Goal: Task Accomplishment & Management: Manage account settings

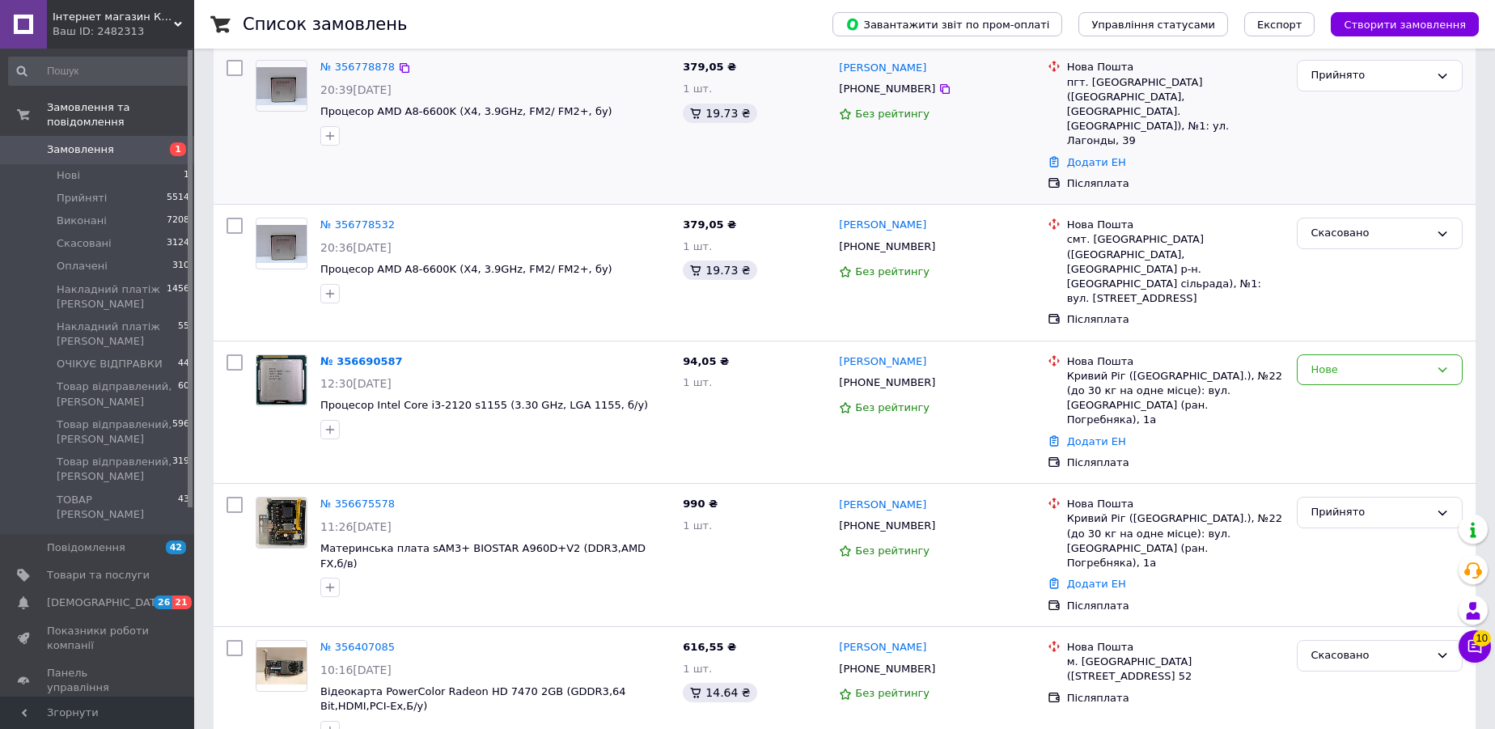
scroll to position [392, 0]
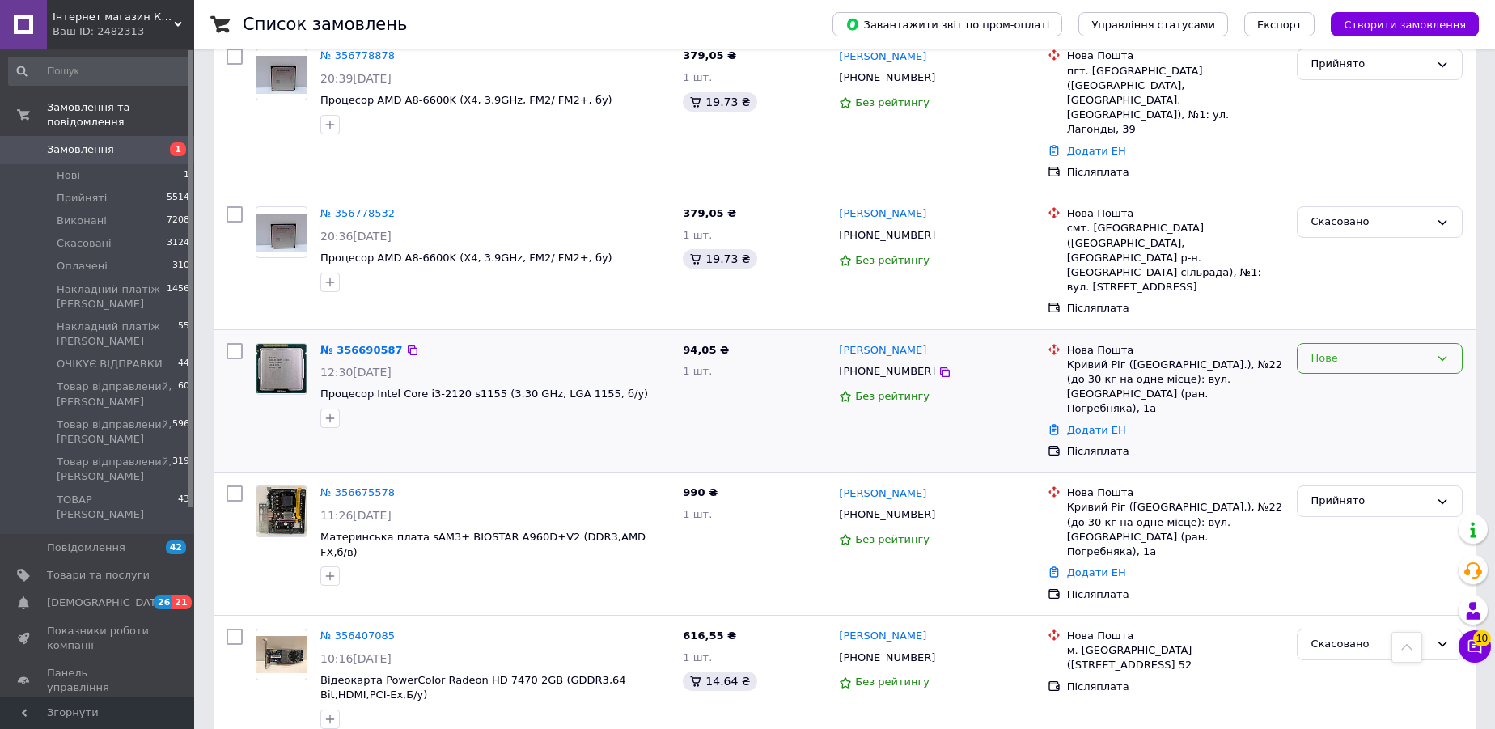
click at [1323, 350] on div "Нове" at bounding box center [1369, 358] width 119 height 17
click at [1320, 377] on li "Прийнято" at bounding box center [1380, 392] width 164 height 30
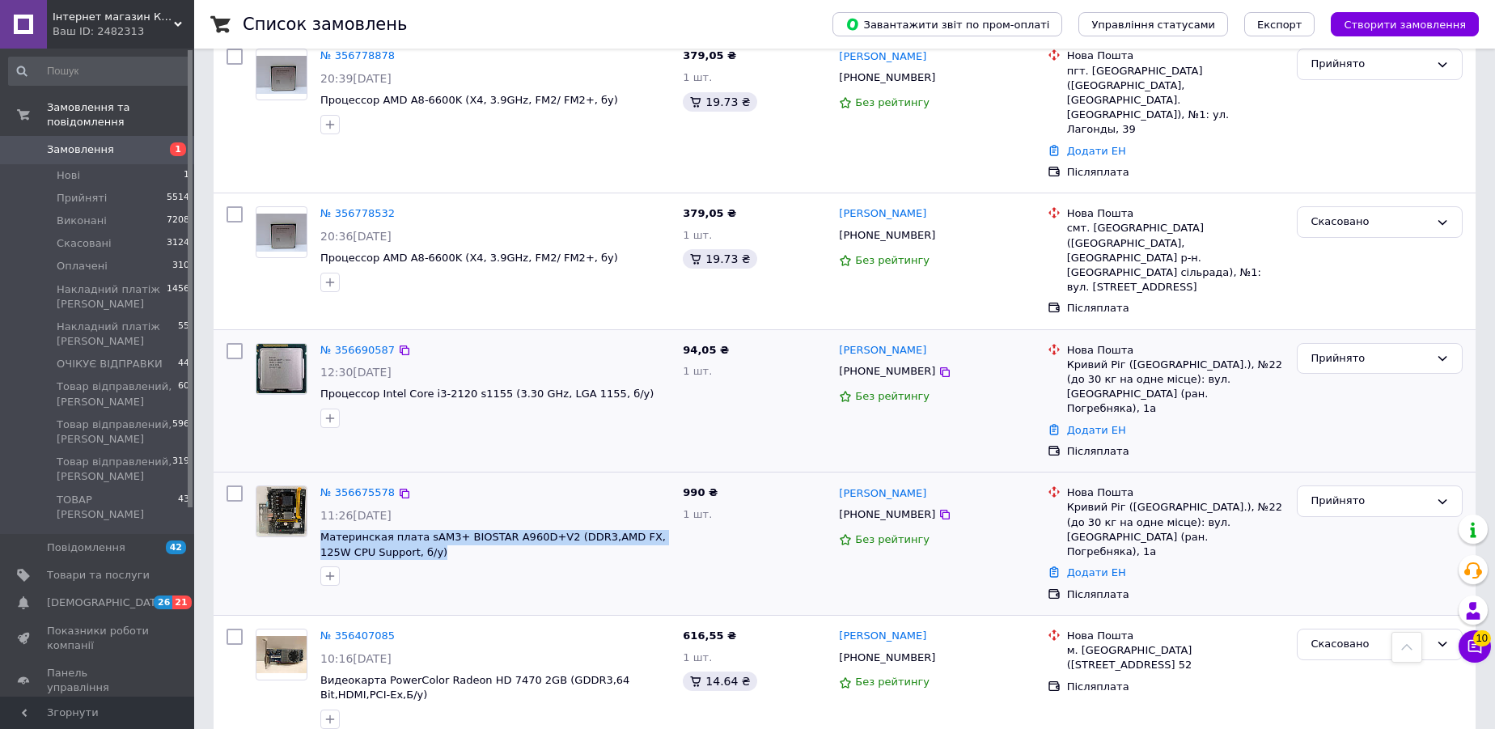
drag, startPoint x: 456, startPoint y: 468, endPoint x: 316, endPoint y: 456, distance: 140.5
click at [316, 479] on div "№ 356675578 11:26, 11.08.2025 Материнская плата sAM3+ BIOSTAR A960D+V2 (DDR3,AM…" at bounding box center [495, 535] width 362 height 113
copy span "Материнская плата sAM3+ BIOSTAR A960D+V2 (DDR3,AMD FX, 125W CPU Support, б/у)"
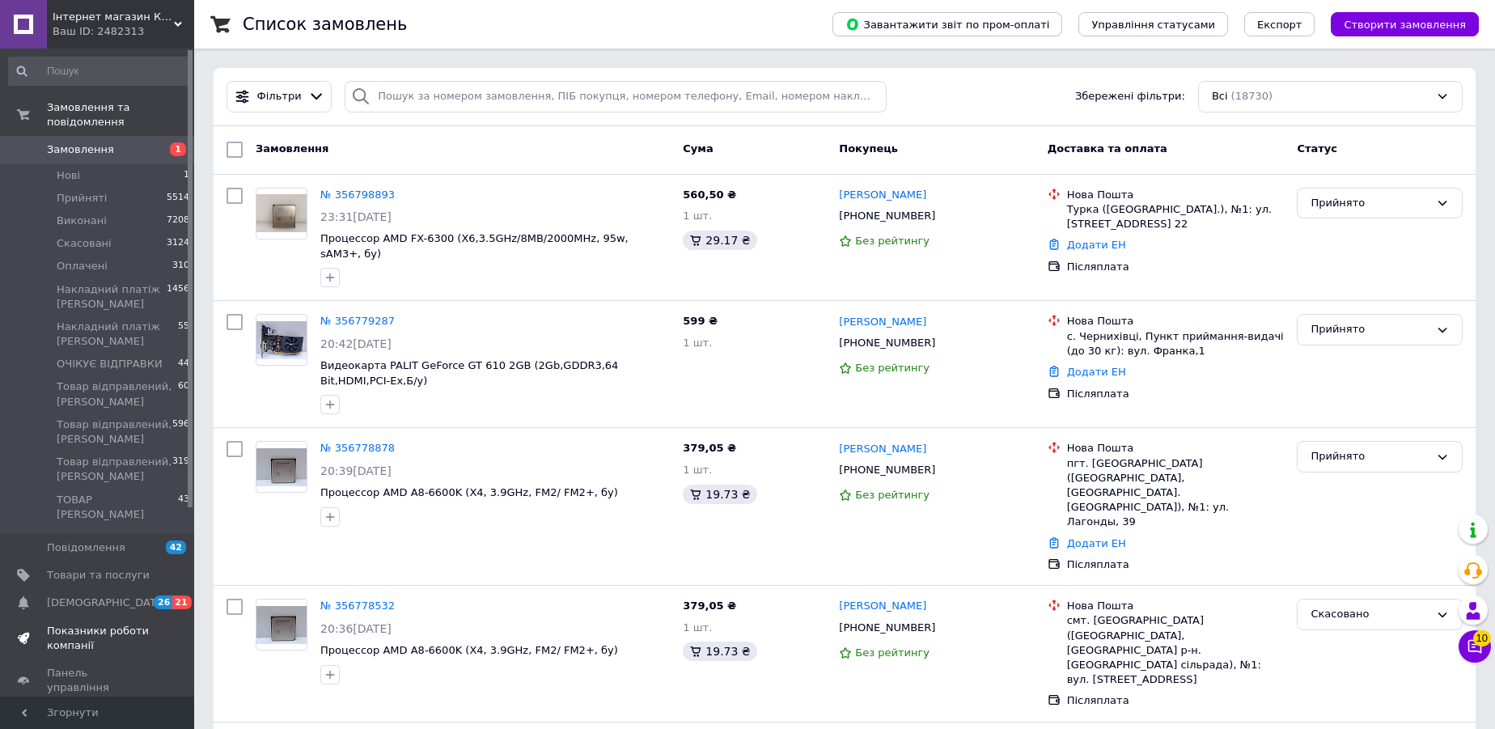
scroll to position [196, 0]
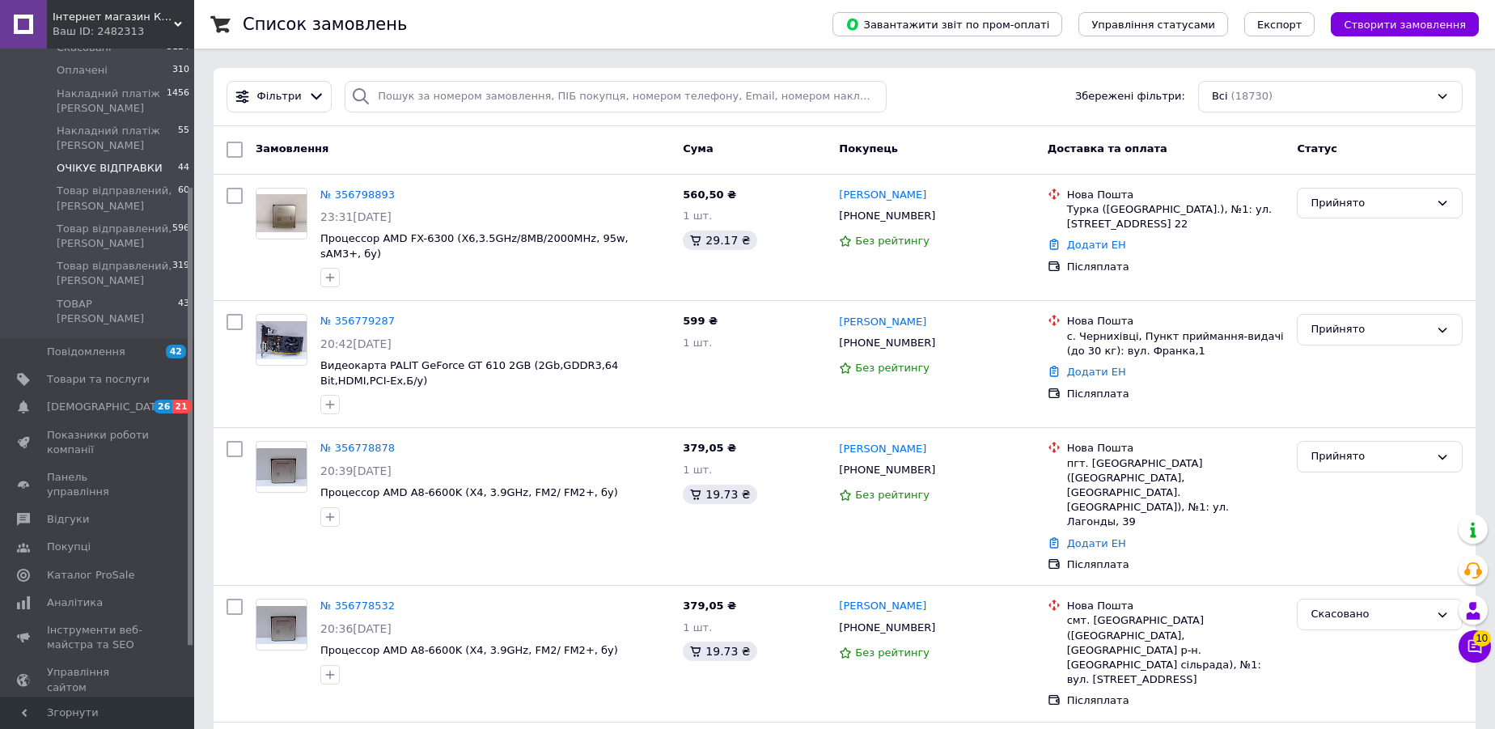
click at [119, 161] on span "ОЧІКУЄ ВІДПРАВКИ" at bounding box center [110, 168] width 106 height 15
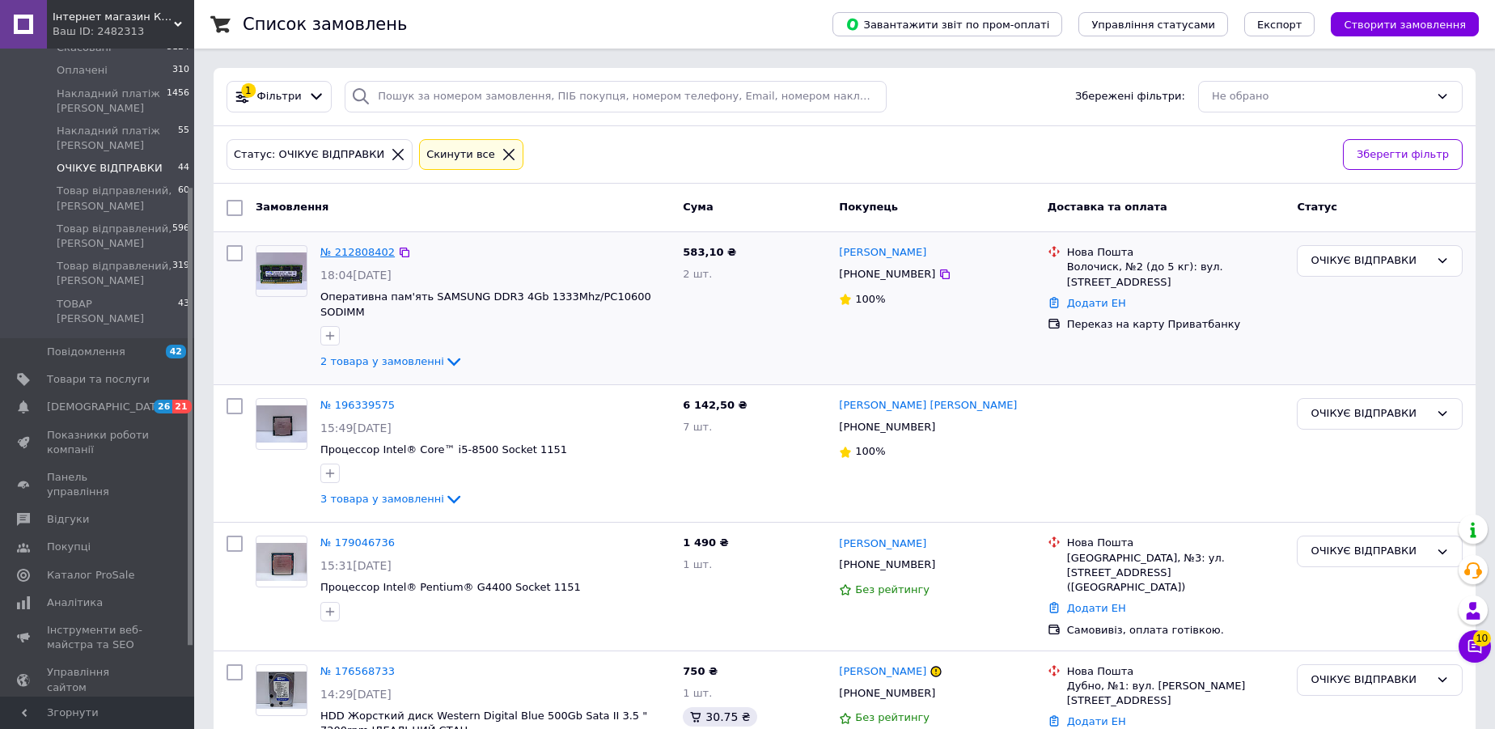
click at [341, 248] on link "№ 212808402" at bounding box center [357, 252] width 74 height 12
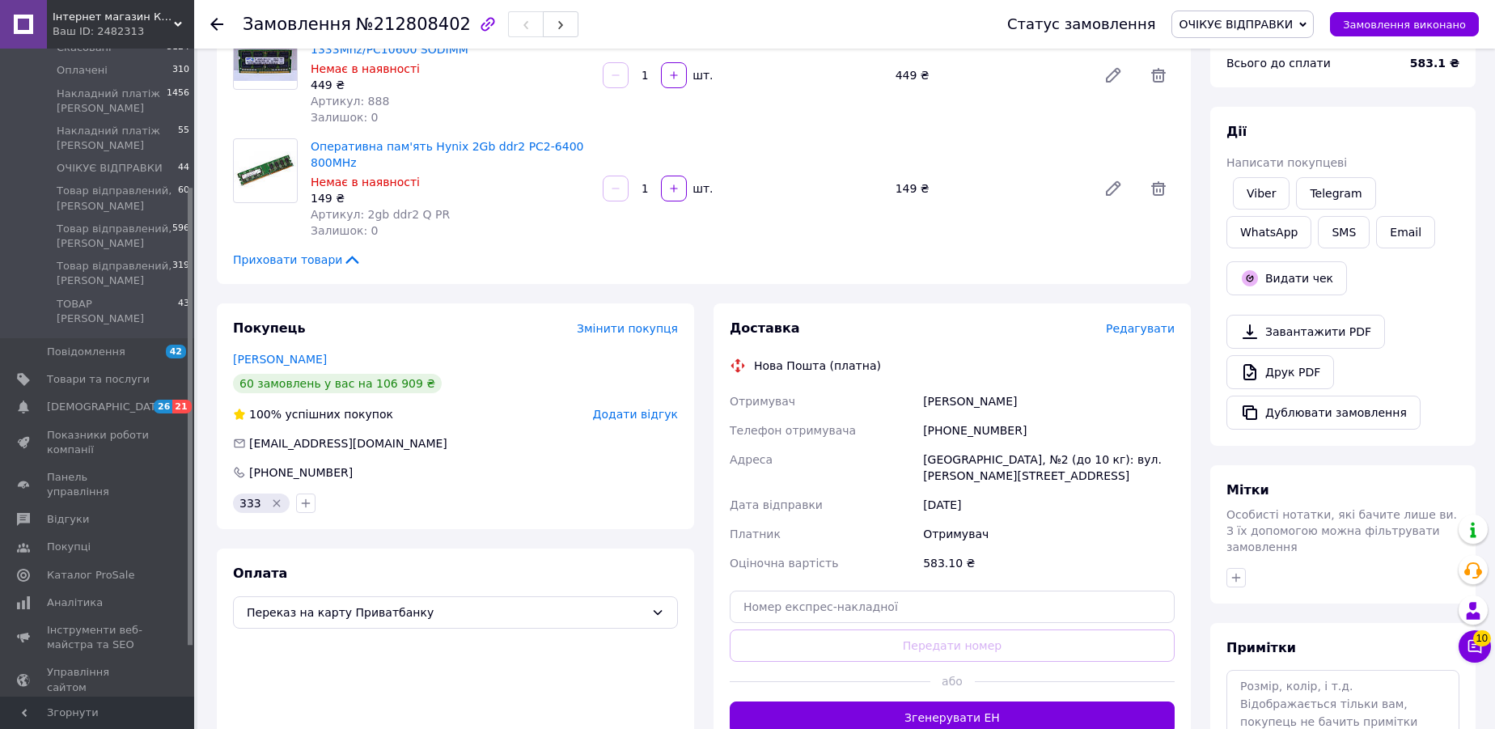
scroll to position [196, 0]
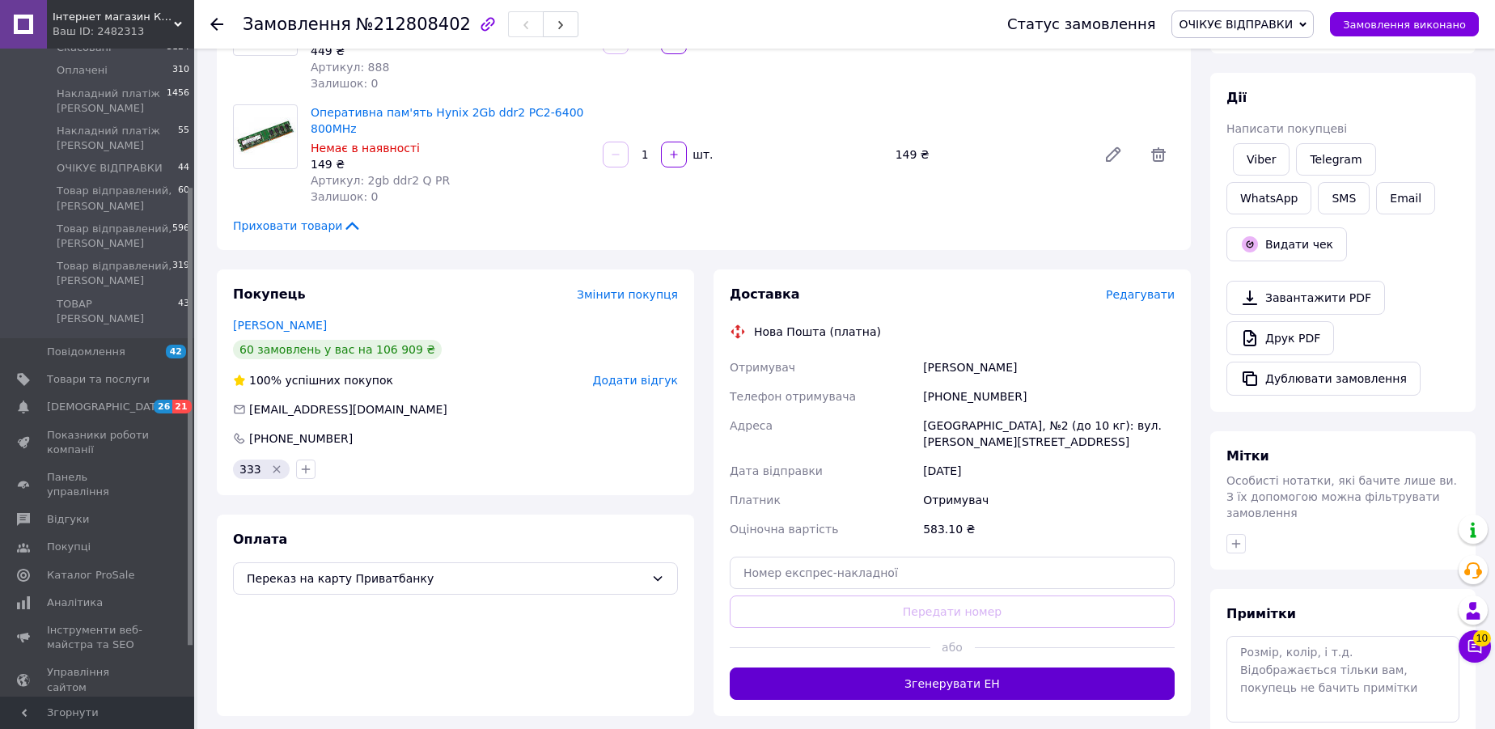
click at [906, 684] on button "Згенерувати ЕН" at bounding box center [952, 683] width 445 height 32
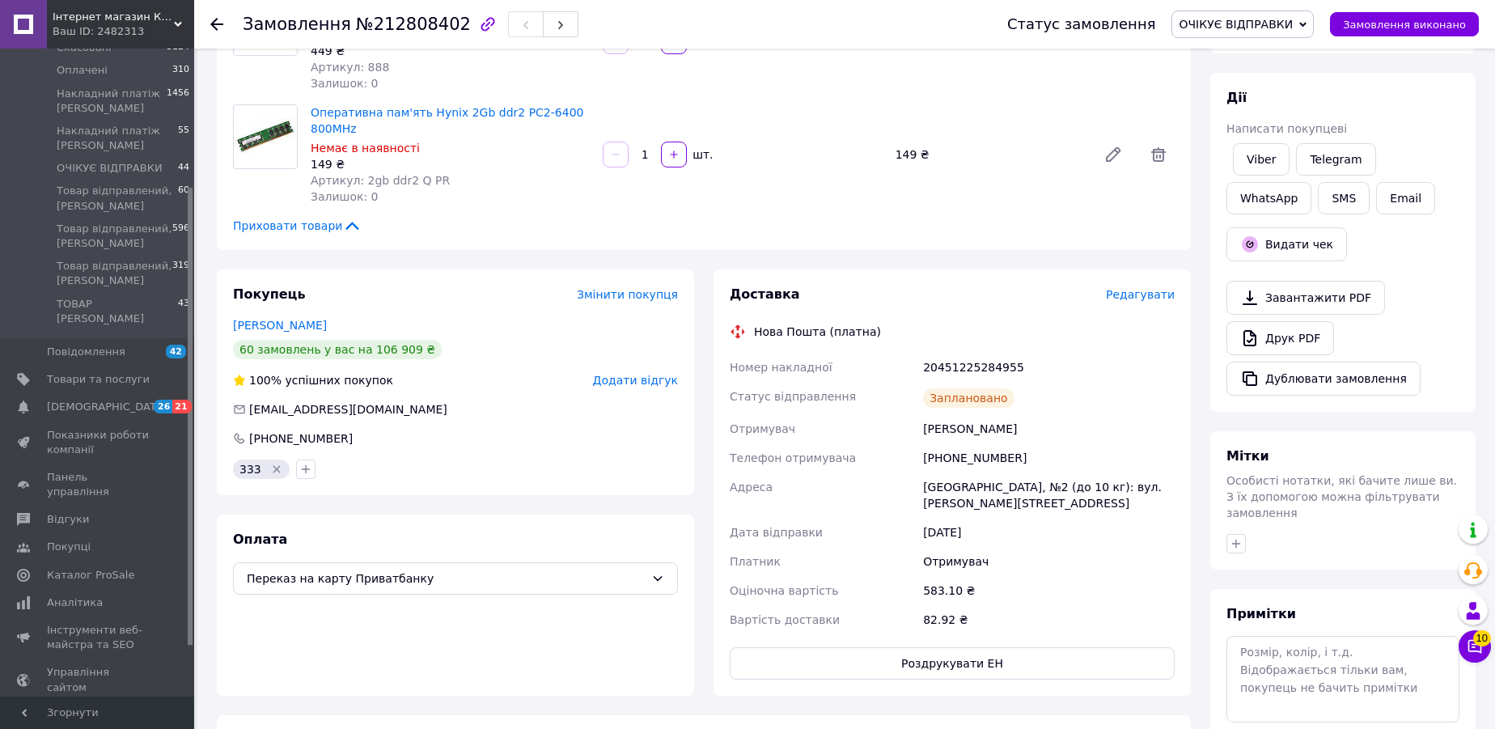
click at [971, 364] on div "20451225284955" at bounding box center [1049, 367] width 258 height 29
copy div "20451225284955"
click at [805, 117] on div "Оперативна пам'ять Hynix 2Gb ddr2 PC2-6400 800MHz Немає в наявності 149 ₴ Артик…" at bounding box center [742, 154] width 877 height 107
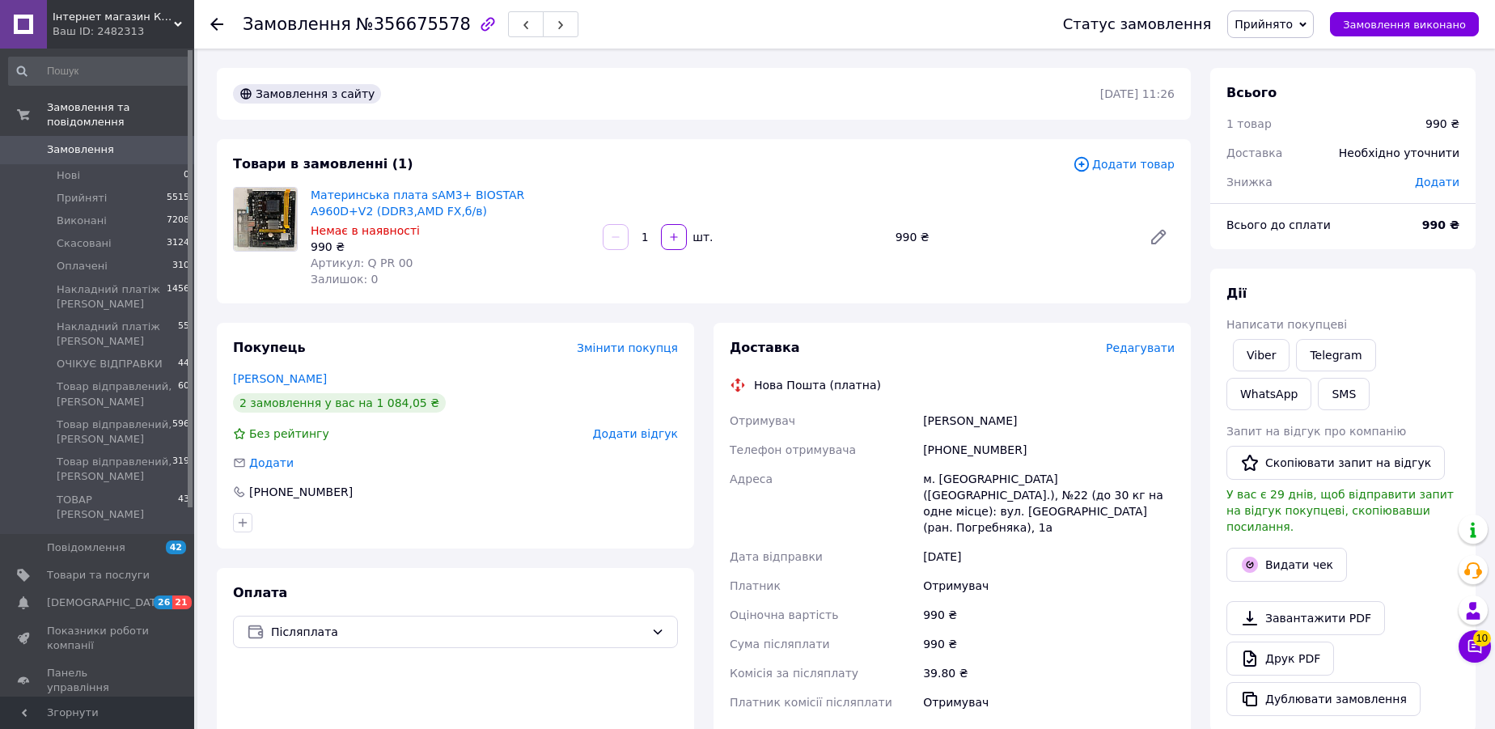
click at [958, 451] on div "[PHONE_NUMBER]" at bounding box center [1049, 449] width 258 height 29
click at [958, 451] on div "+380985350352" at bounding box center [1049, 449] width 258 height 29
copy div "380985350352"
drag, startPoint x: 921, startPoint y: 416, endPoint x: 1053, endPoint y: 415, distance: 131.9
click at [1053, 415] on div "Косицька Лариса" at bounding box center [1049, 420] width 258 height 29
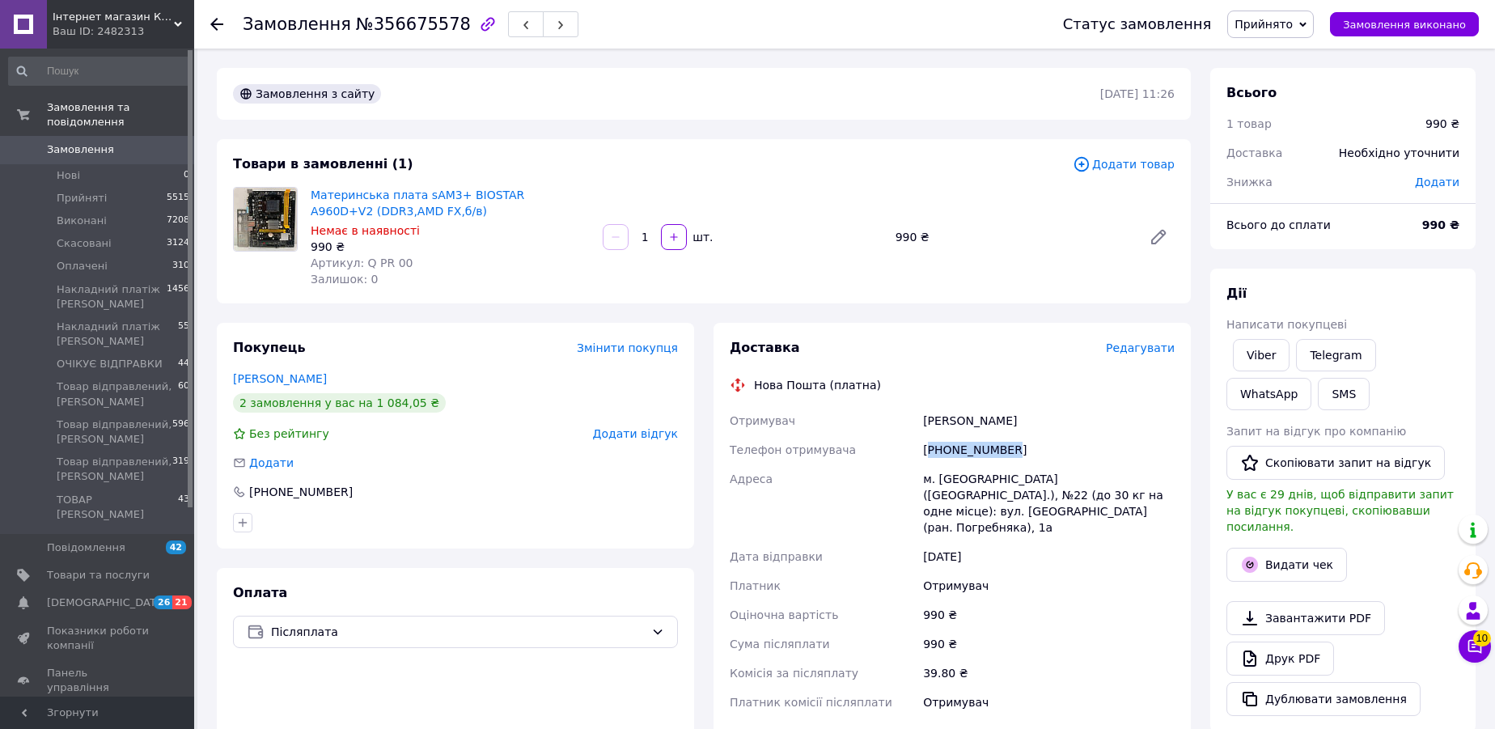
copy div "Косицька Лариса"
drag, startPoint x: 925, startPoint y: 480, endPoint x: 990, endPoint y: 477, distance: 64.8
click at [990, 477] on div "м. Кривий Ріг (Дніпропетровська обл.), №22 (до 30 кг на одне місце): вул. Алмаз…" at bounding box center [1049, 503] width 258 height 78
copy div "м. Кривий Ріг"
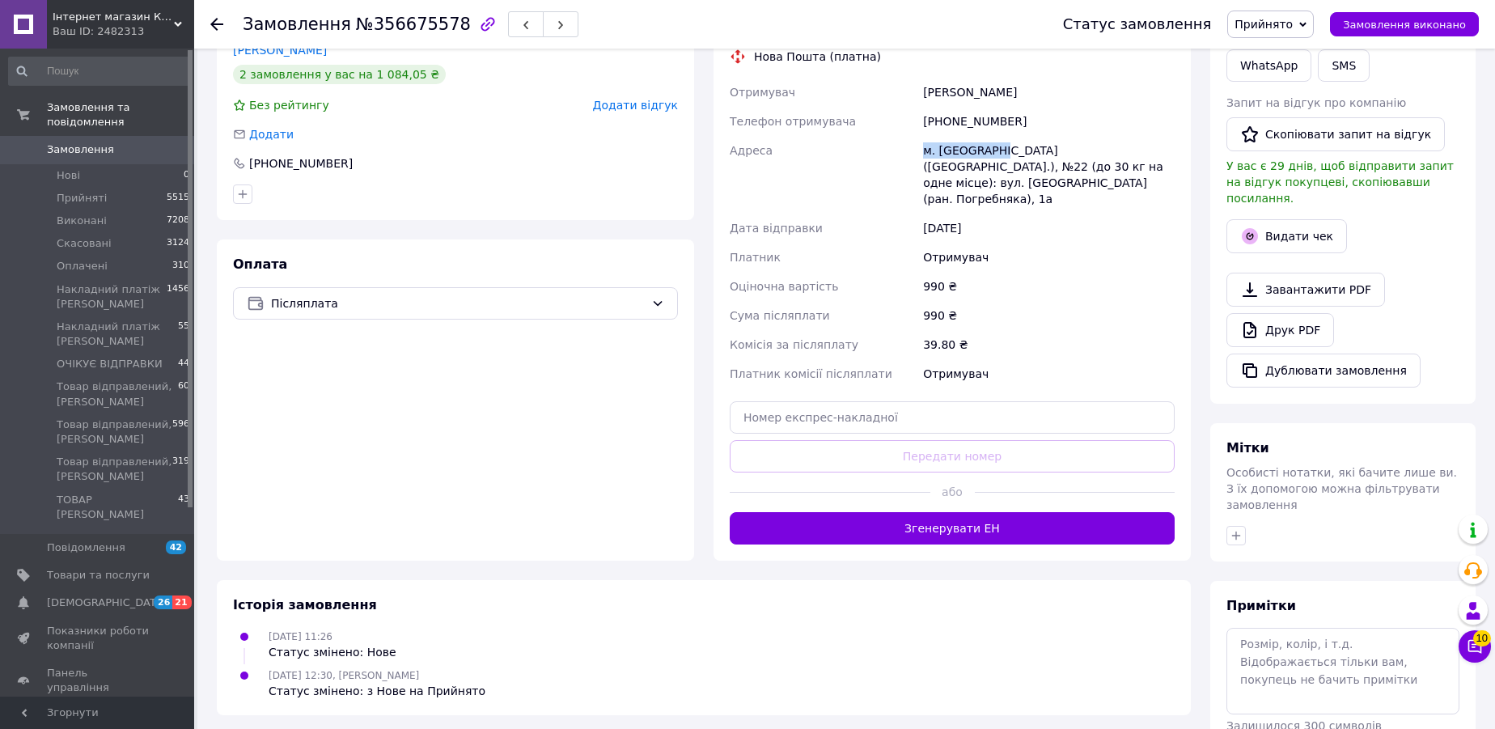
scroll to position [378, 0]
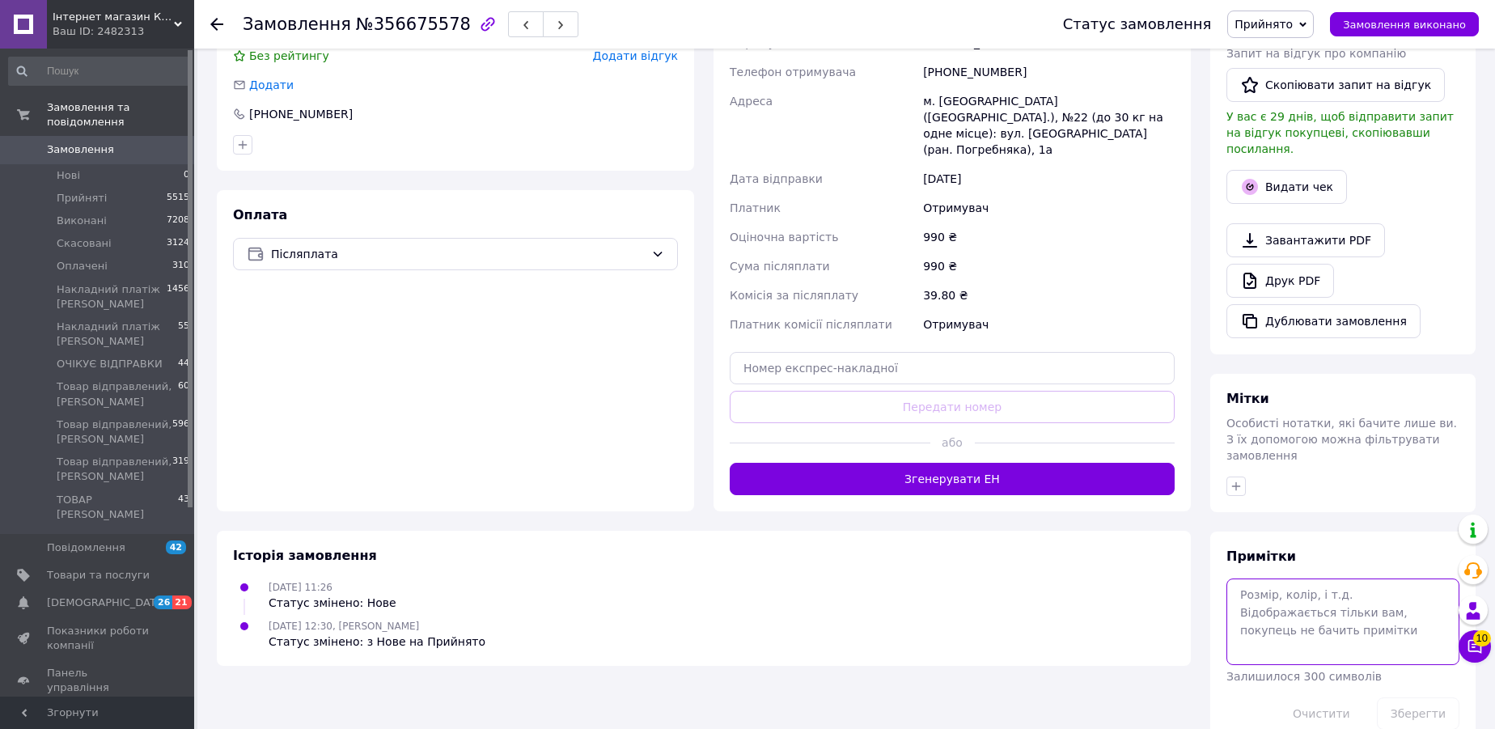
click at [1281, 596] on textarea at bounding box center [1342, 621] width 233 height 86
paste textarea "20451225276962"
type textarea "20451225276962"
click at [1411, 697] on button "Зберегти" at bounding box center [1418, 713] width 83 height 32
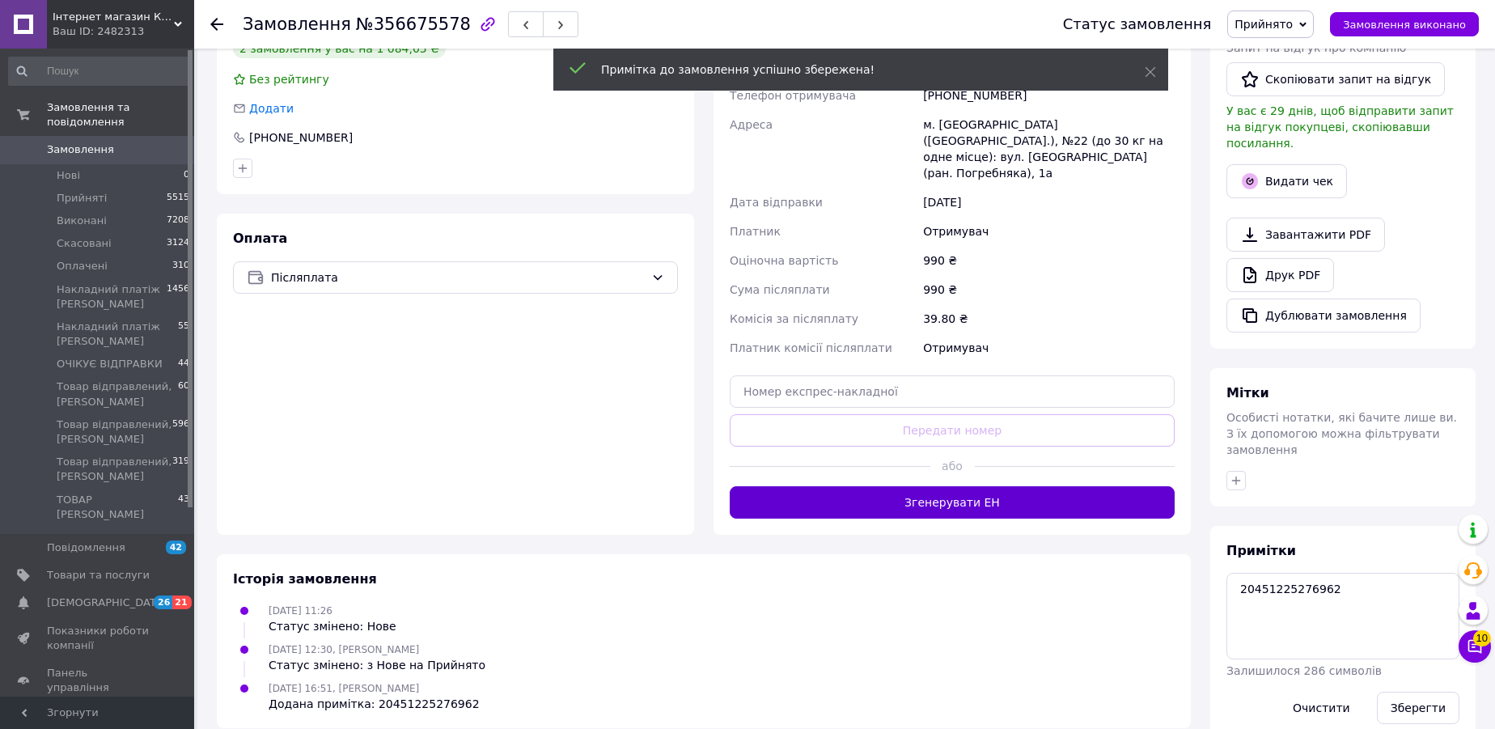
scroll to position [0, 0]
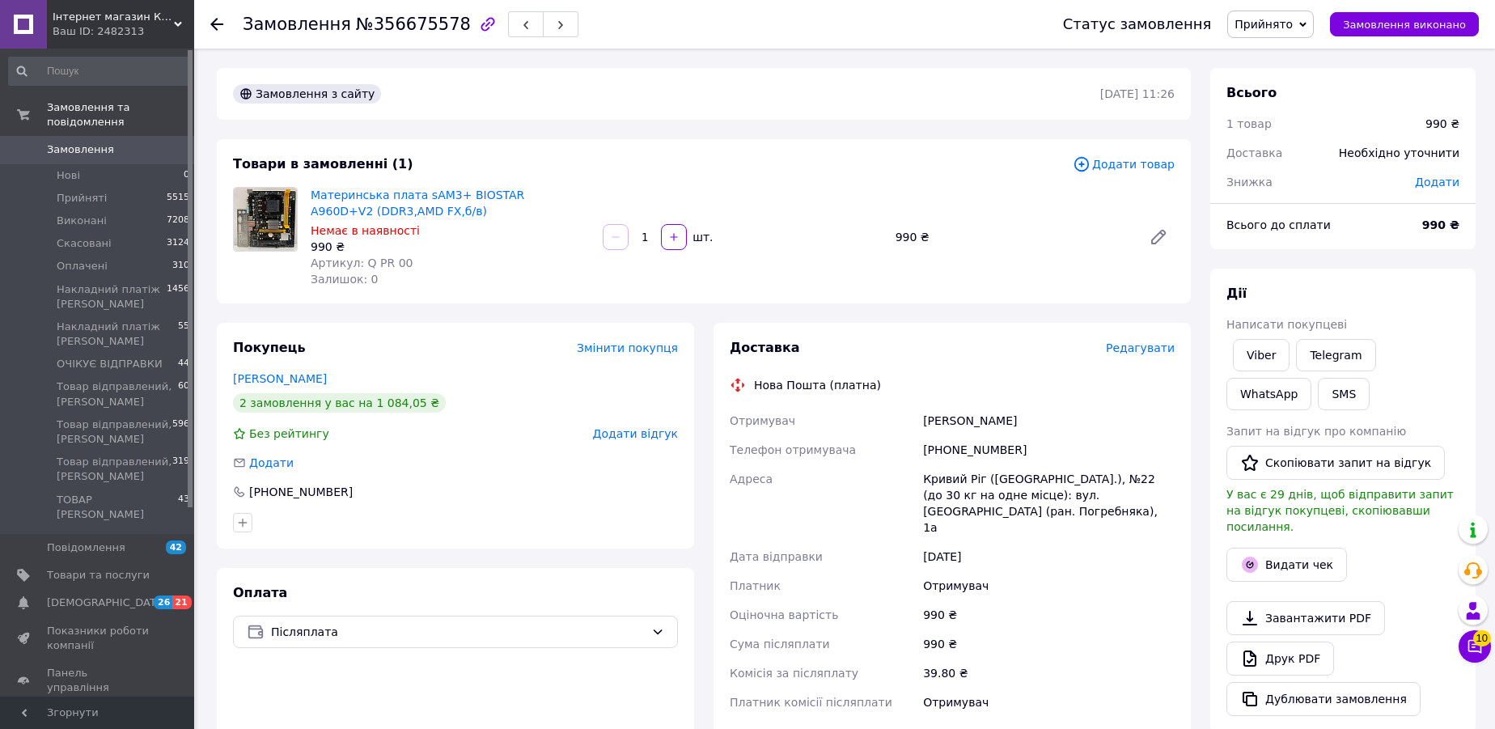
click at [1286, 29] on span "Прийнято" at bounding box center [1263, 24] width 58 height 13
click at [1292, 61] on li "Виконано" at bounding box center [1339, 56] width 222 height 24
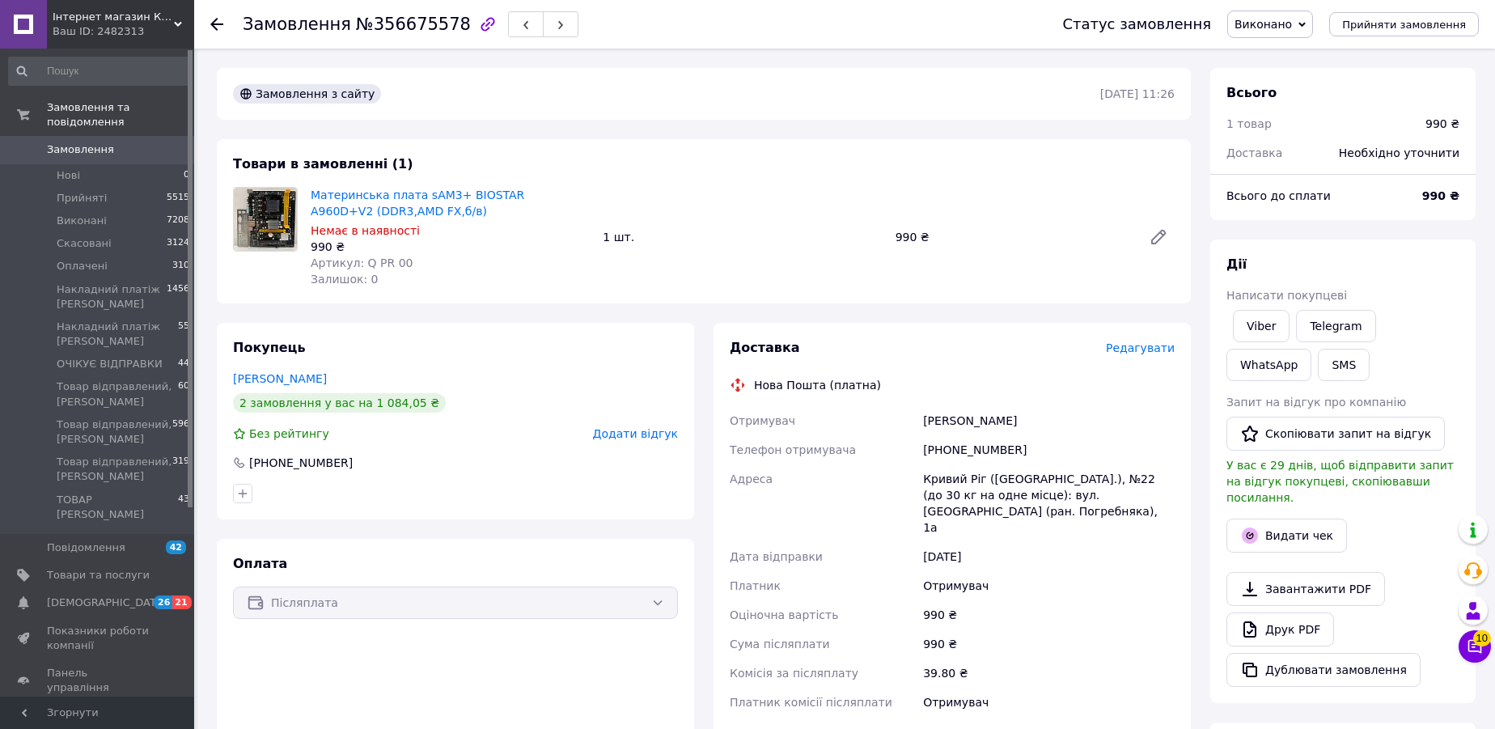
click at [92, 142] on span "Замовлення" at bounding box center [80, 149] width 67 height 15
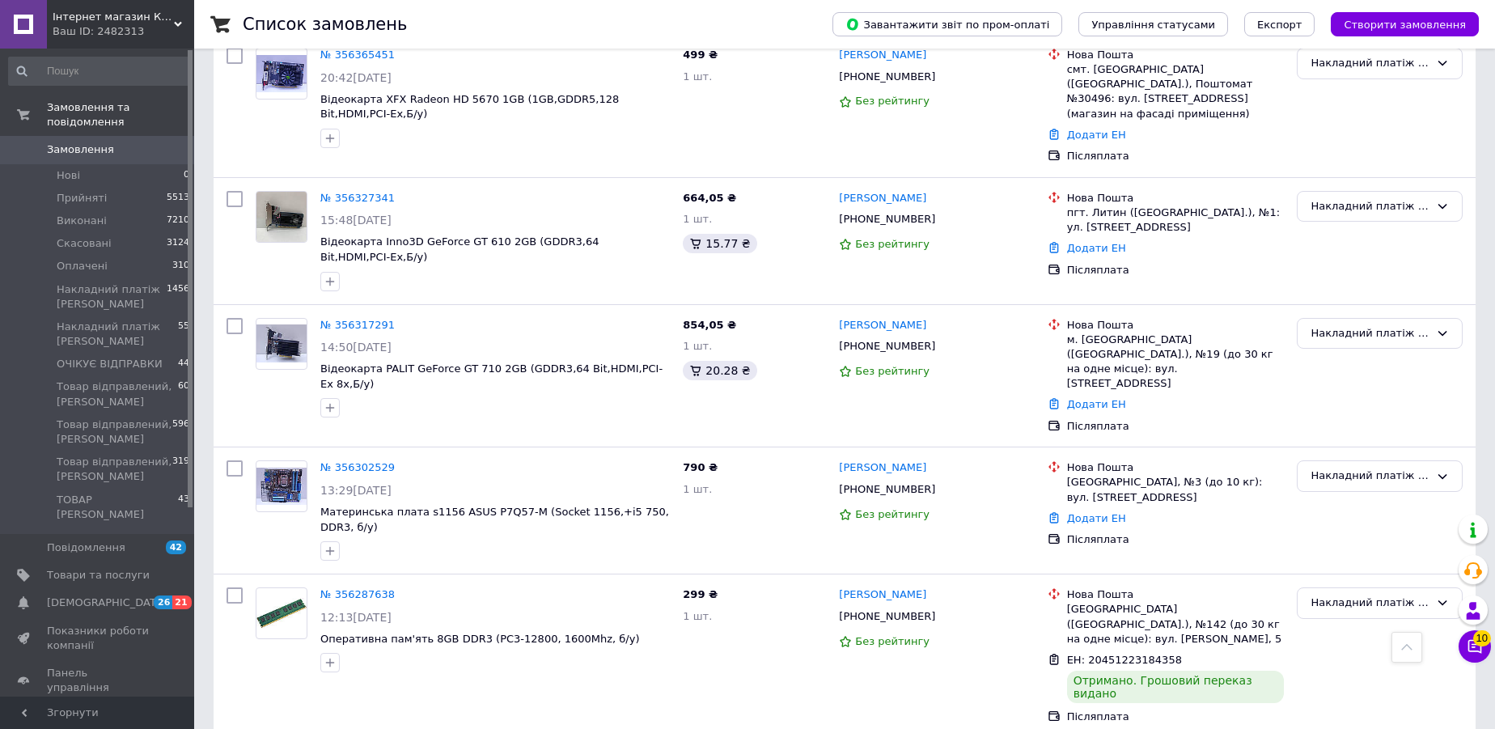
scroll to position [1372, 0]
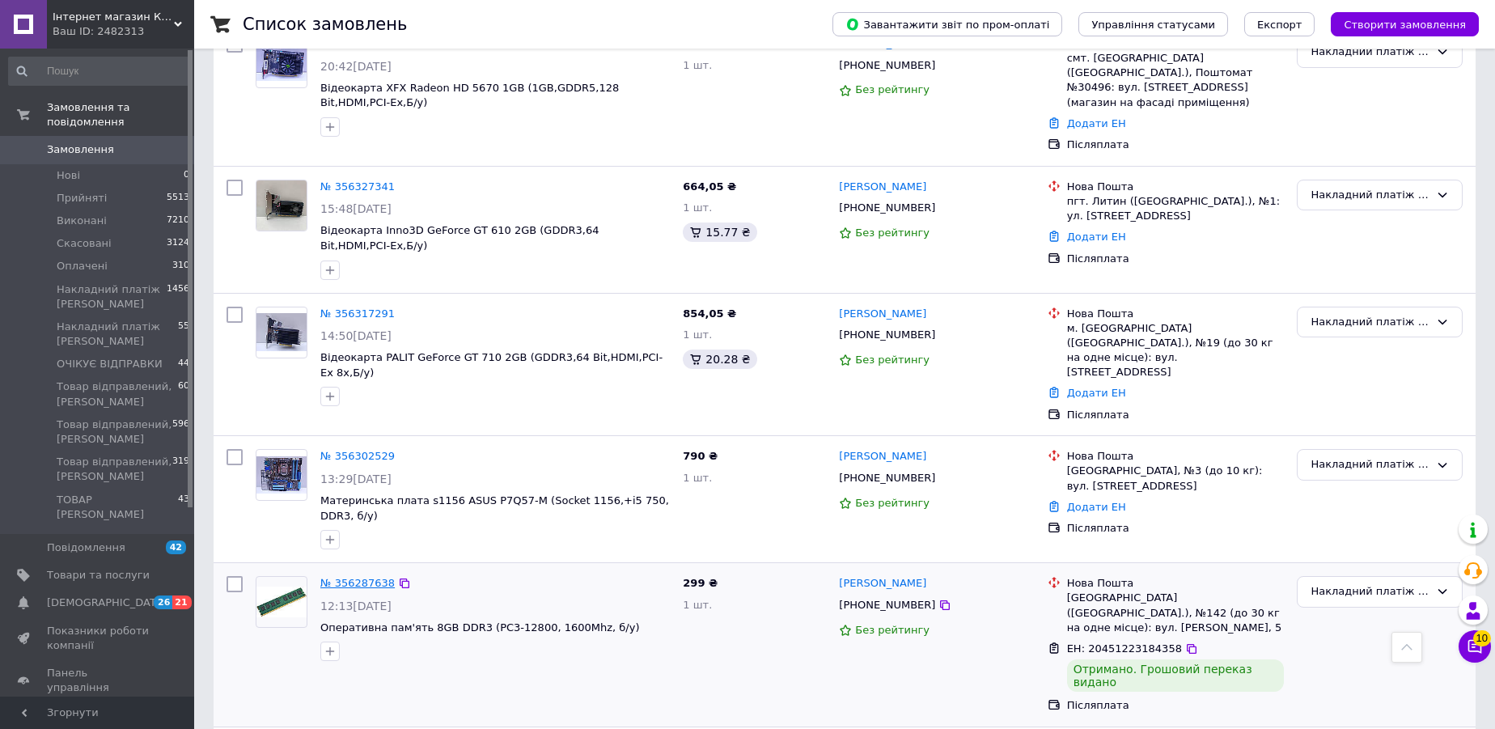
click at [373, 577] on link "№ 356287638" at bounding box center [357, 583] width 74 height 12
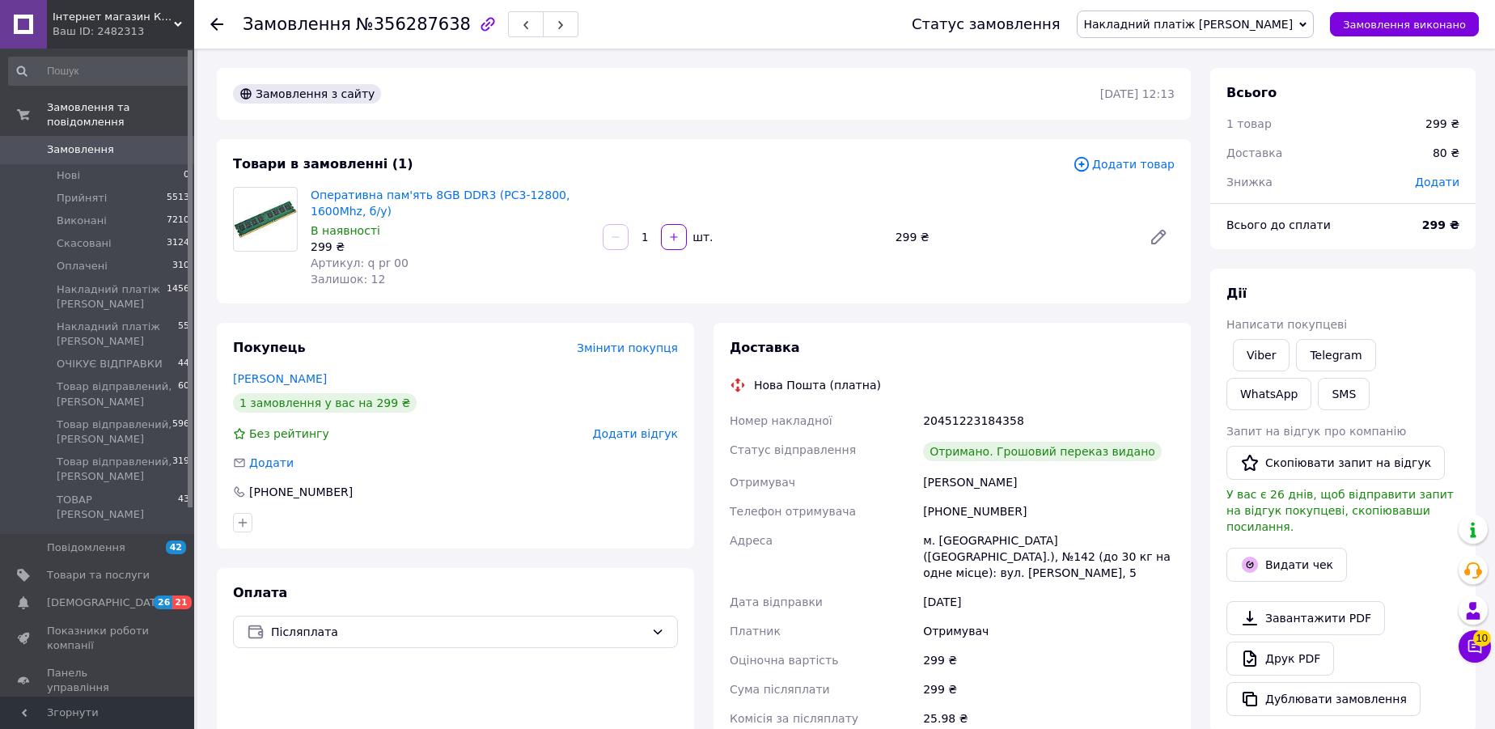
scroll to position [196, 0]
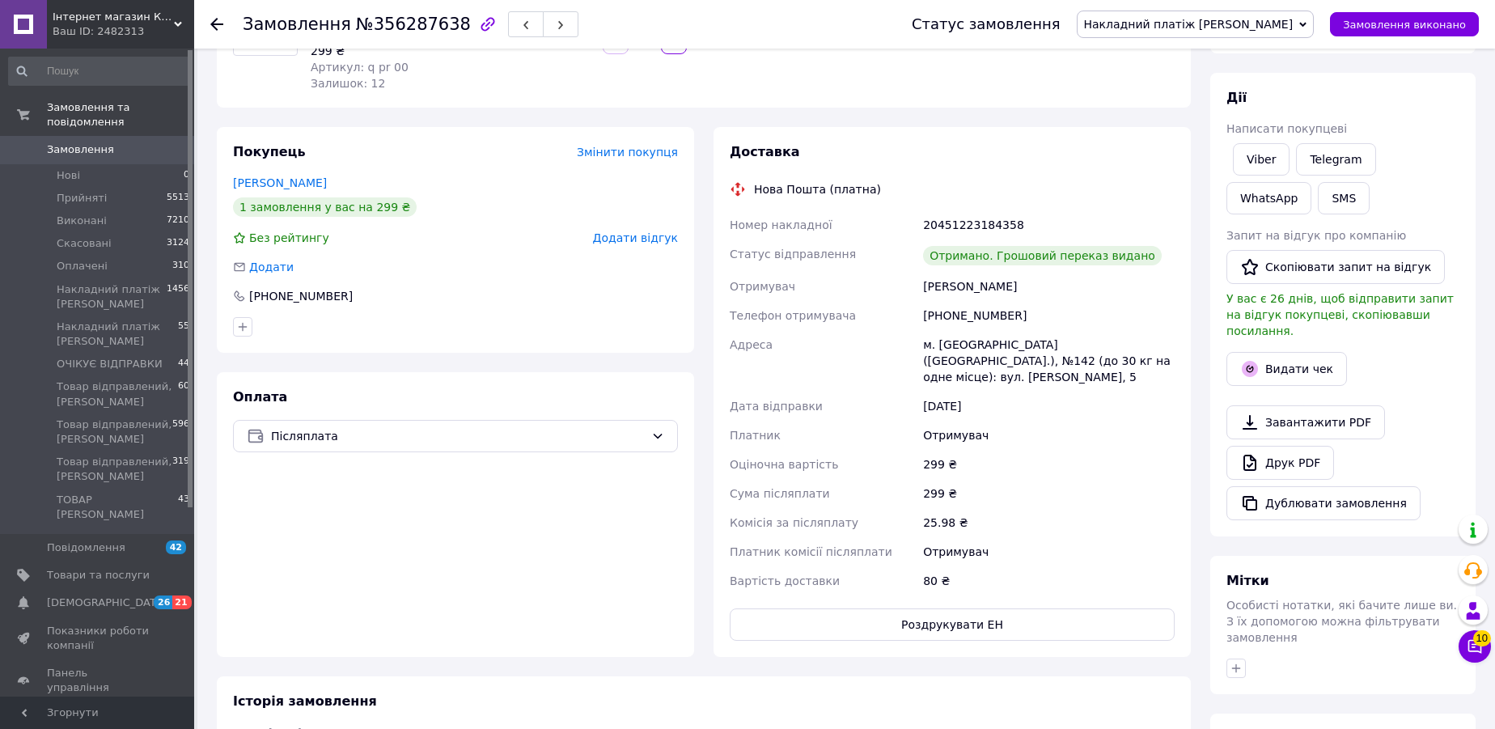
click at [985, 260] on div "Отримано. Грошовий переказ видано" at bounding box center [1042, 255] width 239 height 19
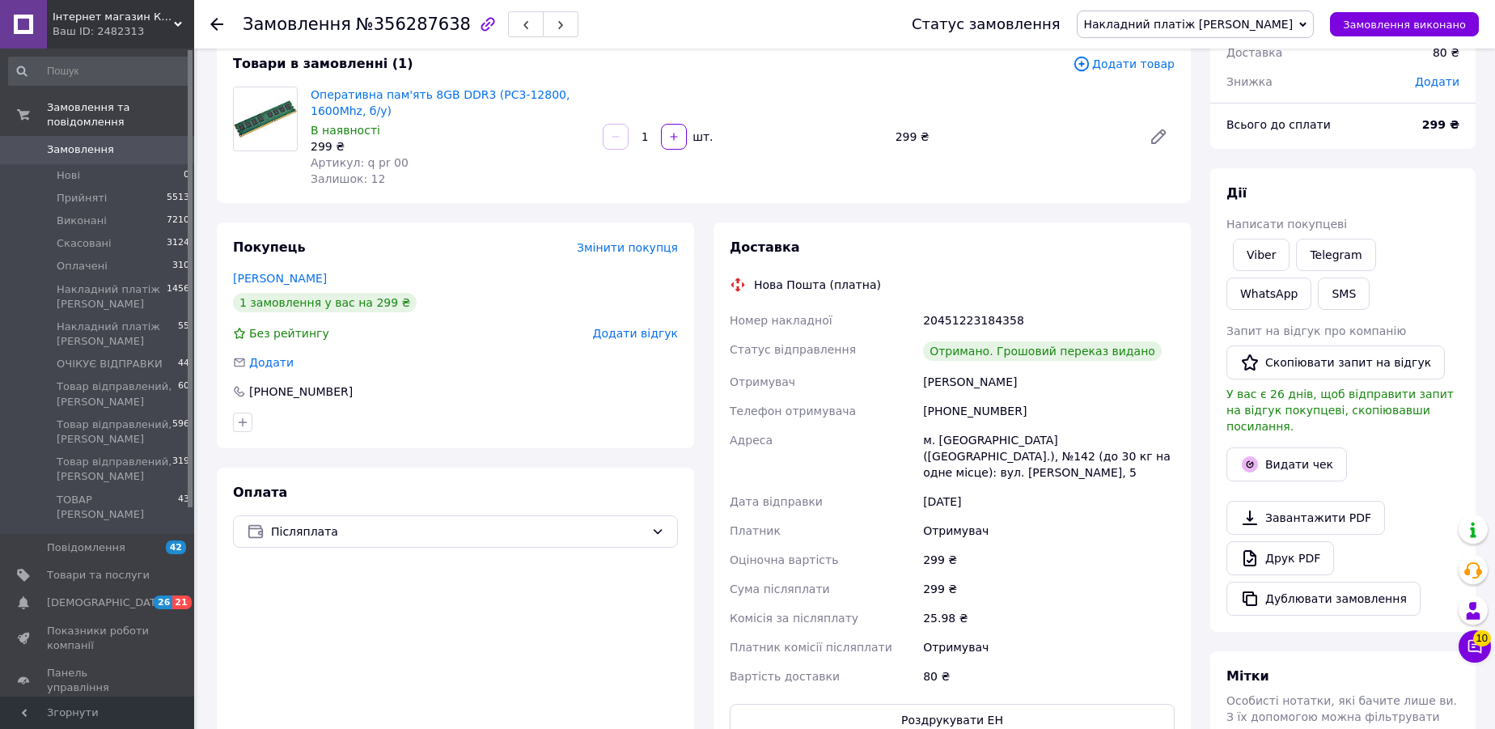
scroll to position [0, 0]
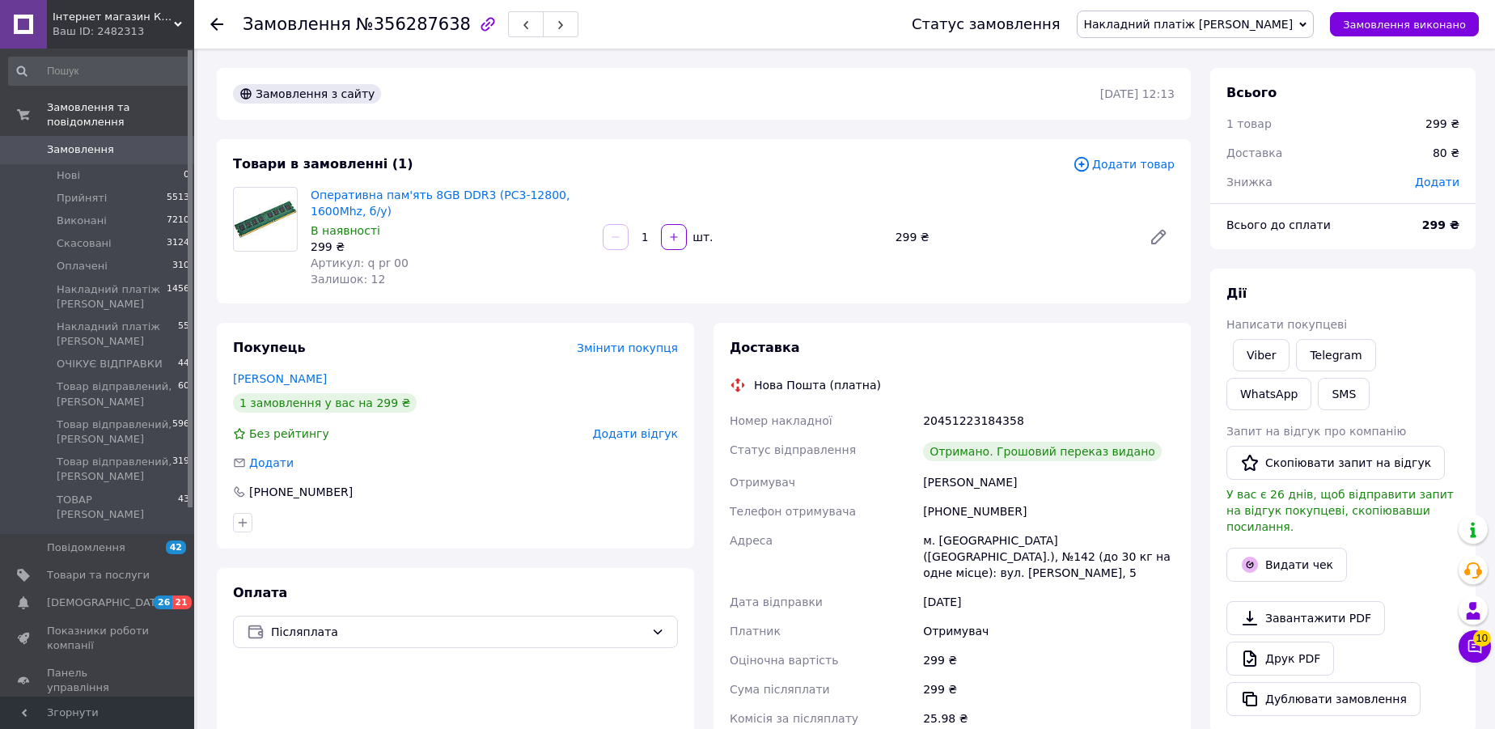
click at [981, 513] on div "+380634419294" at bounding box center [1049, 511] width 258 height 29
copy div "380634419294"
drag, startPoint x: 921, startPoint y: 482, endPoint x: 1061, endPoint y: 485, distance: 140.8
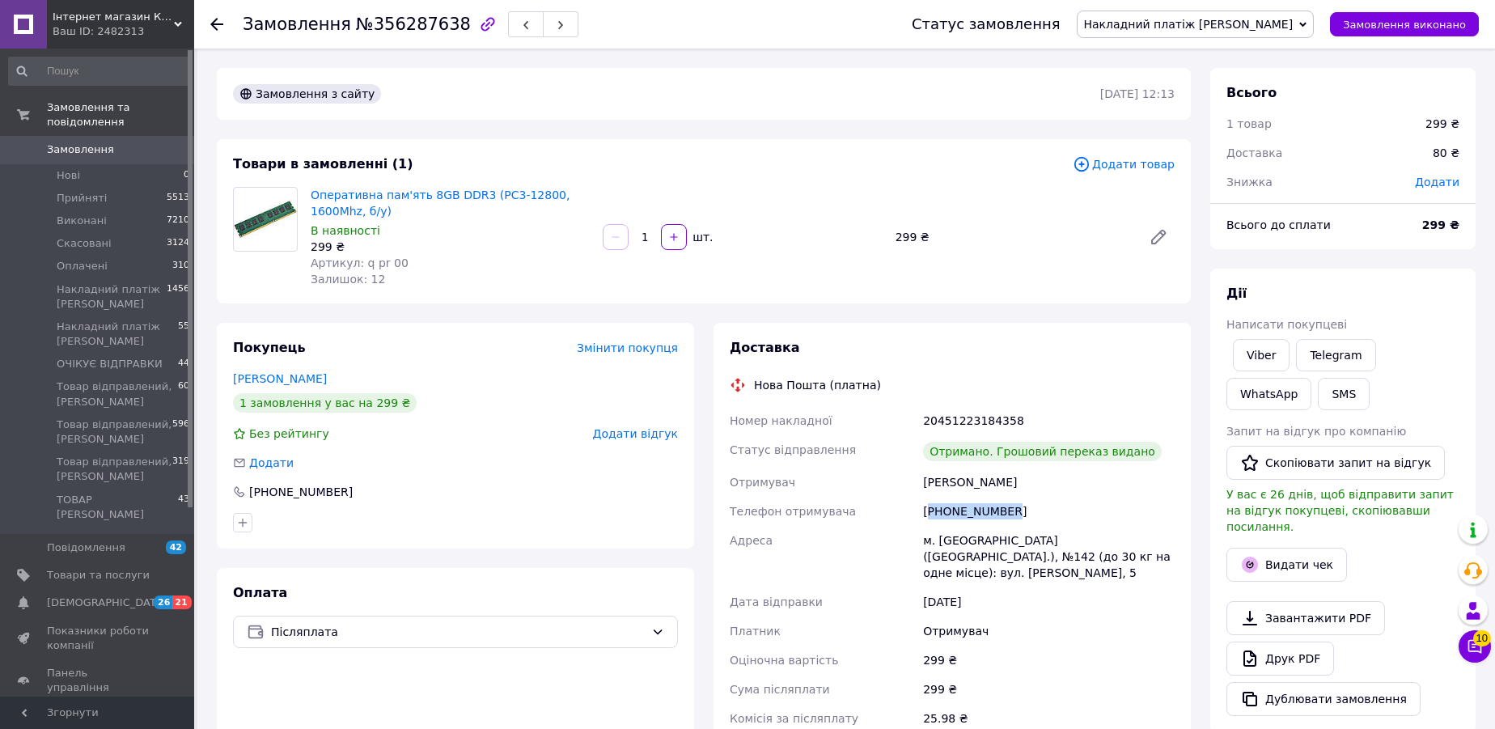
click at [1061, 485] on div "Глазырин Виталий" at bounding box center [1049, 482] width 258 height 29
copy div "Глазырин Виталий"
drag, startPoint x: 933, startPoint y: 540, endPoint x: 963, endPoint y: 540, distance: 29.1
click at [963, 540] on div "м. Київ (Київська обл.), №142 (до 30 кг на одне місце): вул. Амвросія Бучми, 5" at bounding box center [1049, 556] width 258 height 61
copy div "м. Київ"
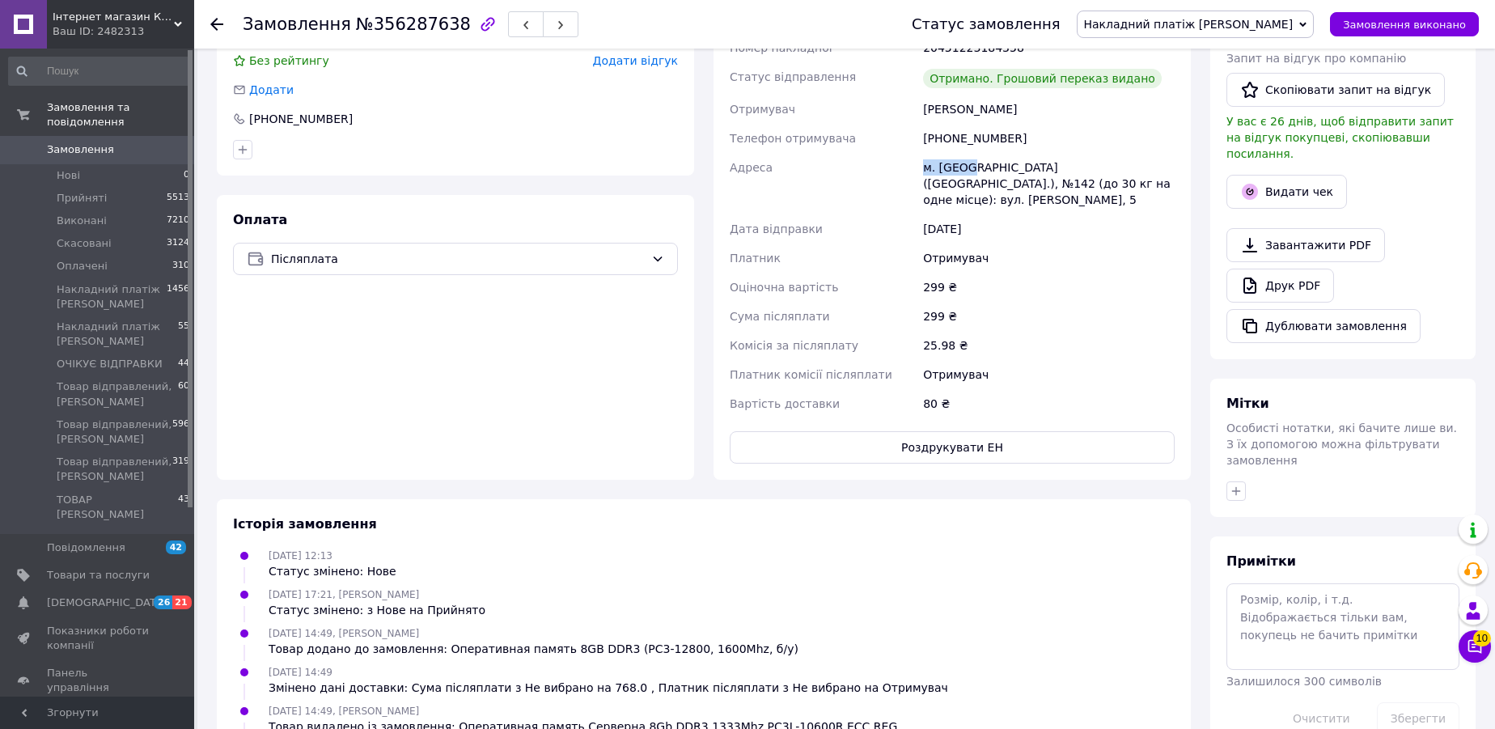
scroll to position [591, 0]
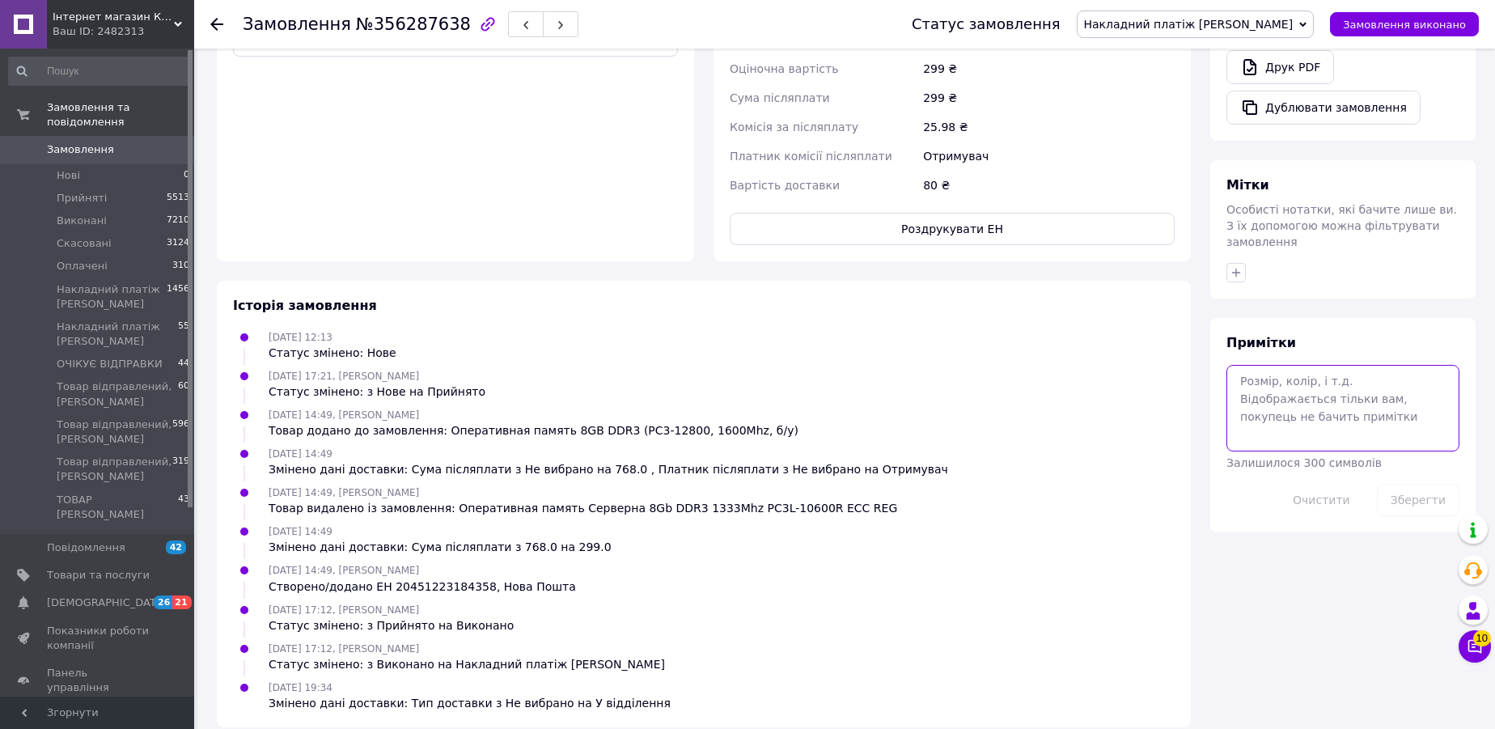
click at [1255, 372] on textarea at bounding box center [1342, 408] width 233 height 86
paste textarea "20451225287573"
type textarea "20451225287573"
click at [1407, 484] on button "Зберегти" at bounding box center [1418, 500] width 83 height 32
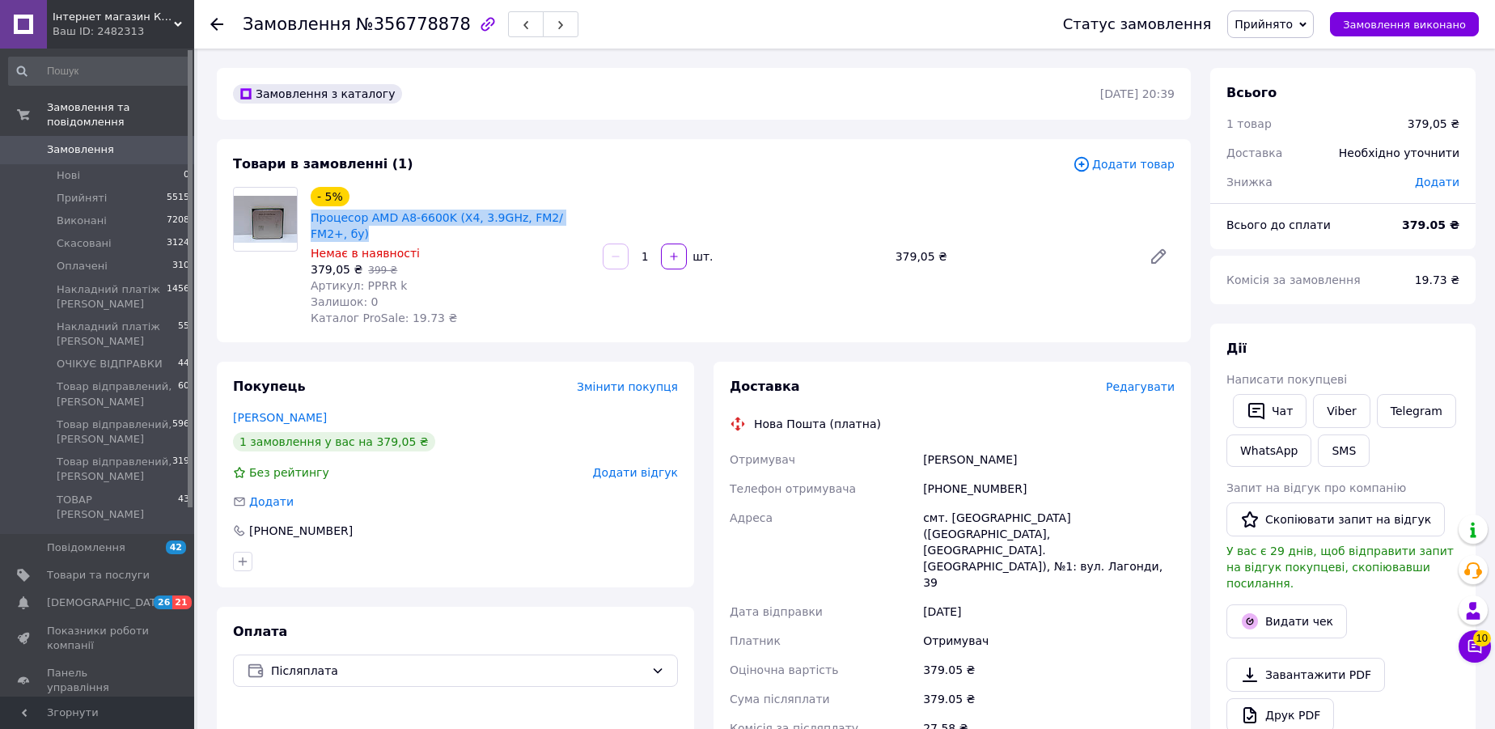
drag, startPoint x: 596, startPoint y: 218, endPoint x: 313, endPoint y: 225, distance: 283.2
click at [313, 225] on div "- 5% Процесор AMD A8-6600K (X4, 3.9GHz, FM2/ FM2+, бу) Немає в наявності 379,05…" at bounding box center [742, 257] width 877 height 146
copy link "Процесор AMD A8-6600K (X4, 3.9GHz, FM2/ FM2+, бу)"
click at [973, 475] on div "[PHONE_NUMBER]" at bounding box center [1049, 488] width 258 height 29
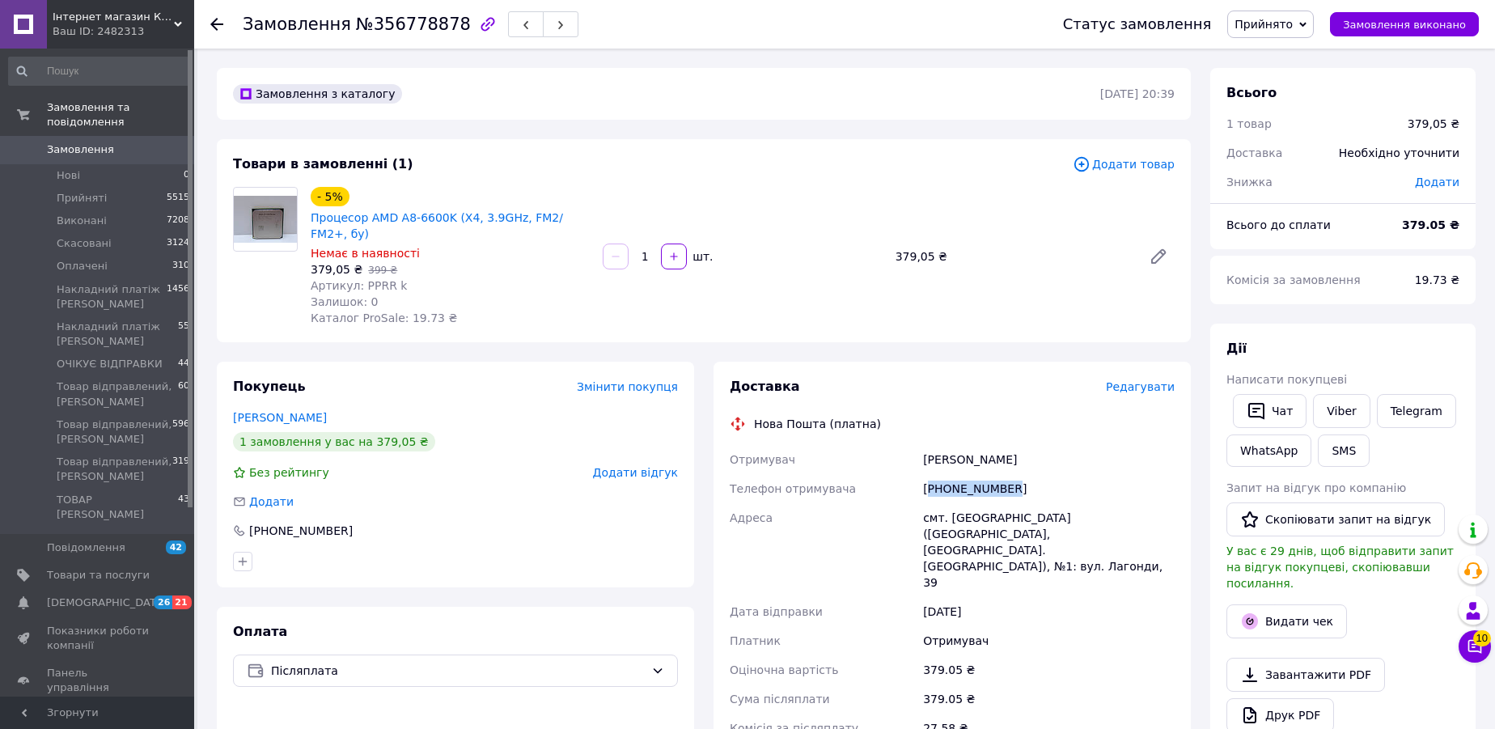
copy div "380505789583"
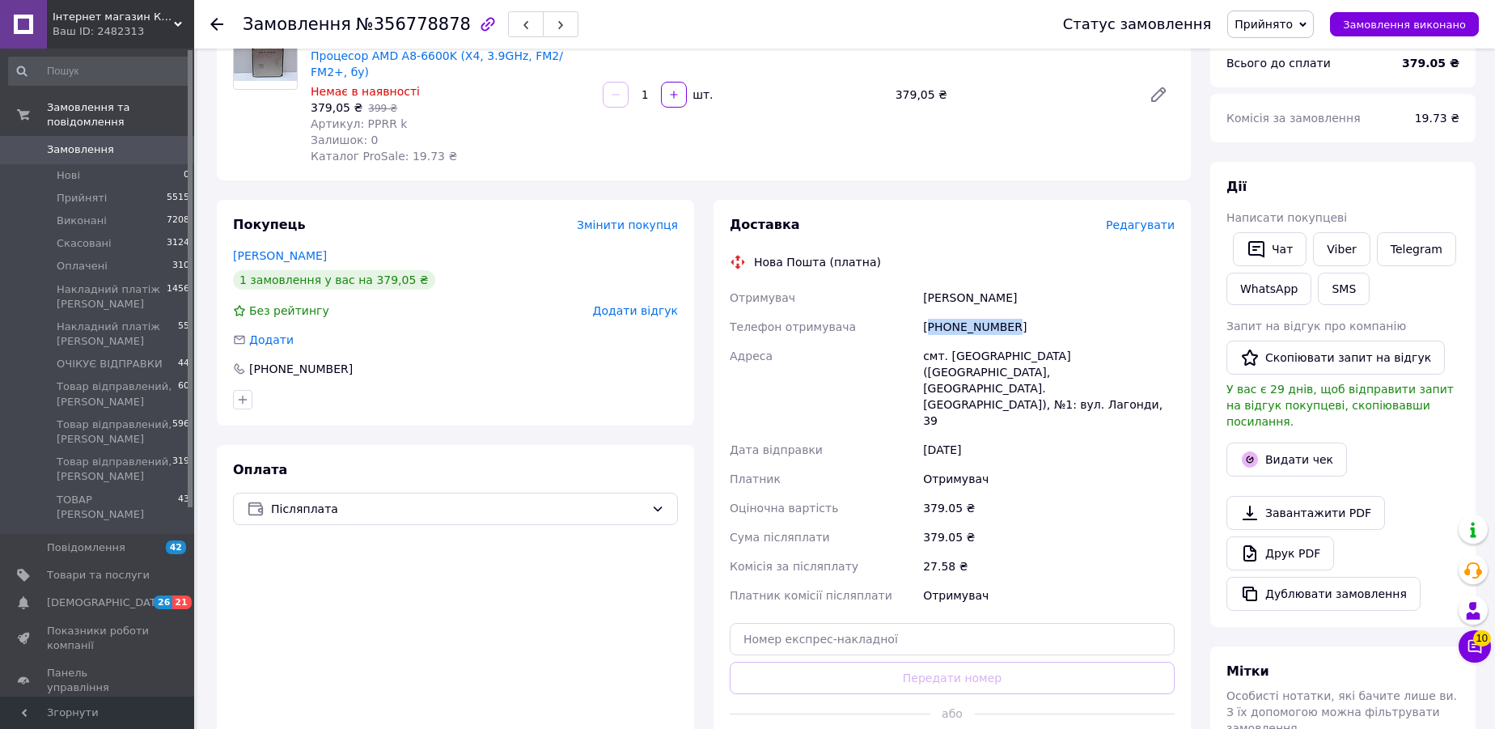
scroll to position [196, 0]
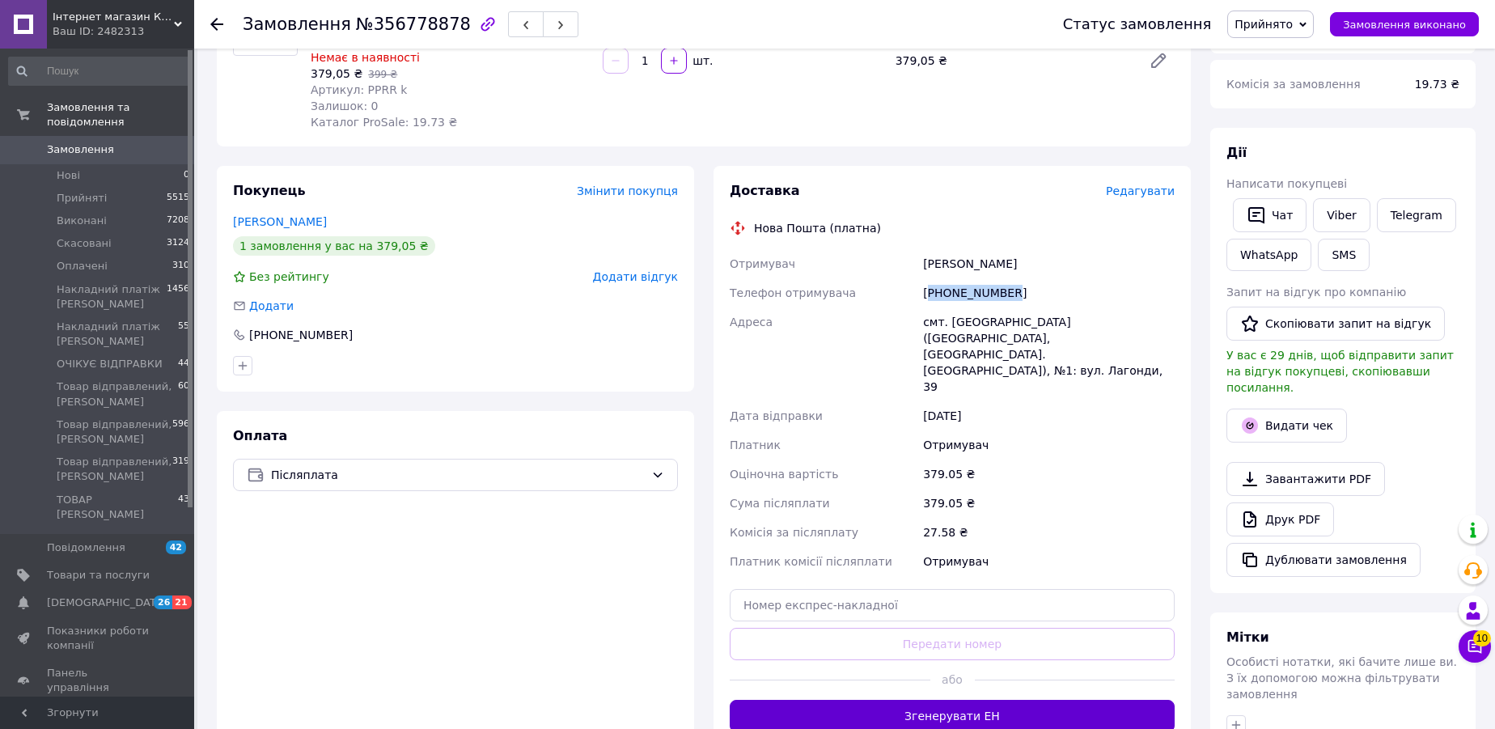
click at [871, 700] on button "Згенерувати ЕН" at bounding box center [952, 716] width 445 height 32
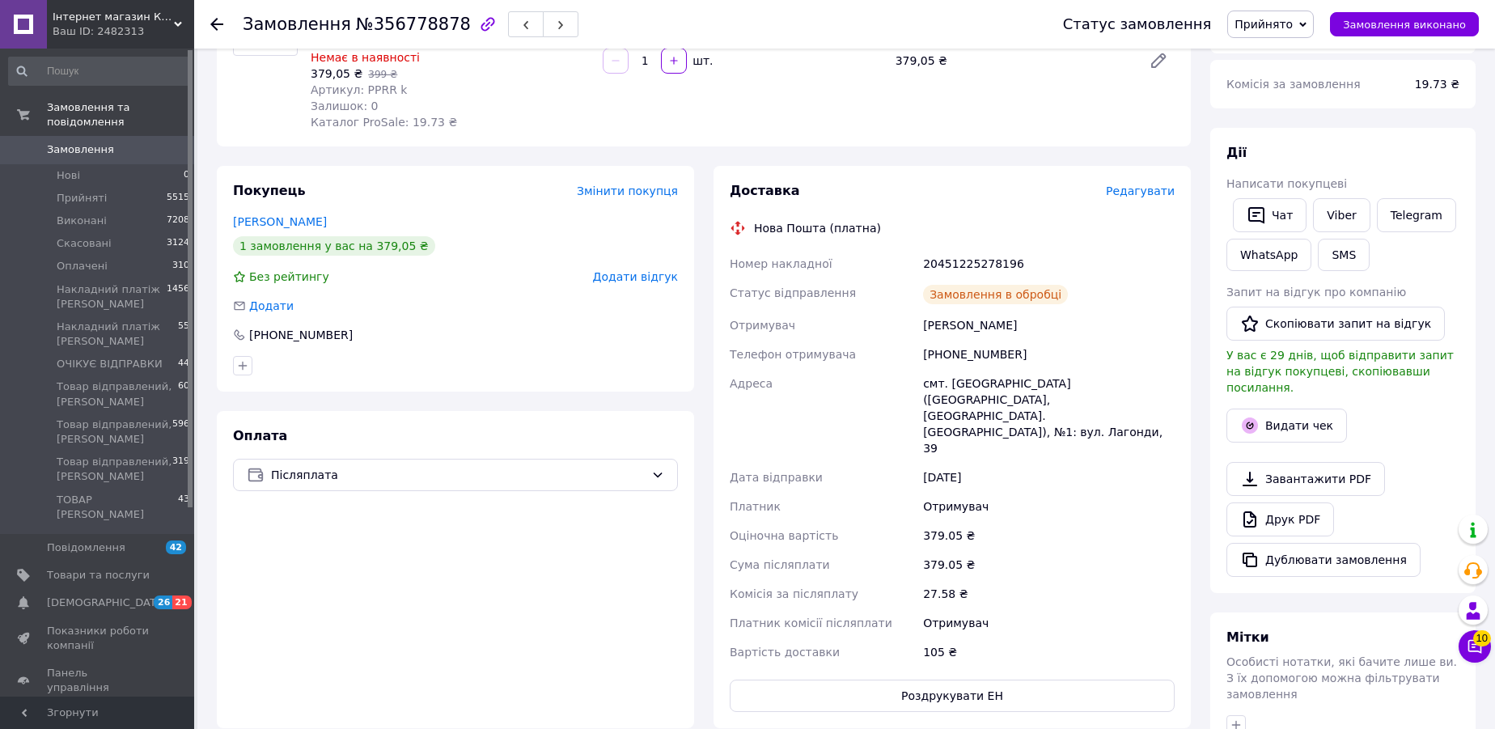
click at [948, 249] on div "20451225278196" at bounding box center [1049, 263] width 258 height 29
copy div "20451225278196"
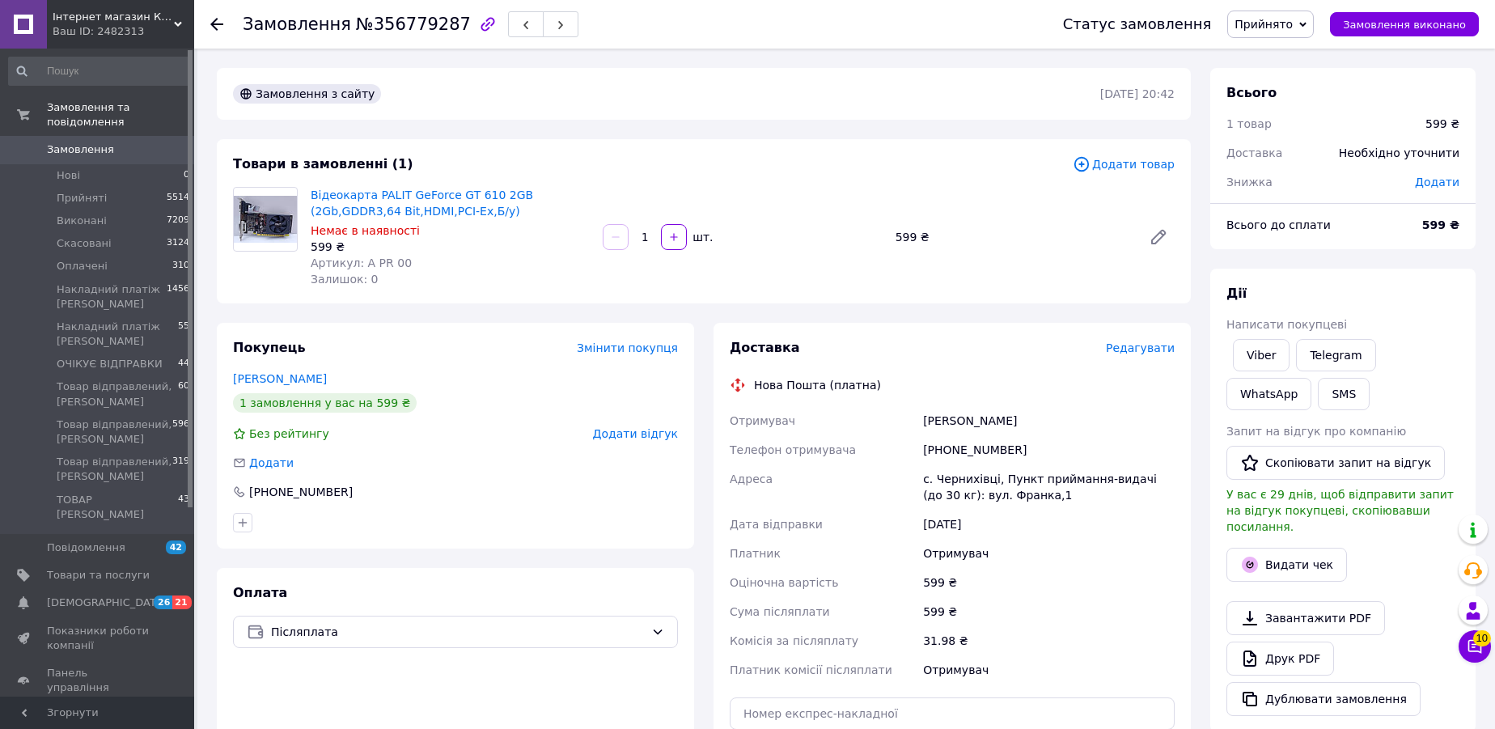
click at [959, 448] on div "[PHONE_NUMBER]" at bounding box center [1049, 449] width 258 height 29
click at [959, 448] on div "+380677615585" at bounding box center [1049, 449] width 258 height 29
copy div "380677615585"
drag, startPoint x: 922, startPoint y: 417, endPoint x: 1051, endPoint y: 413, distance: 128.7
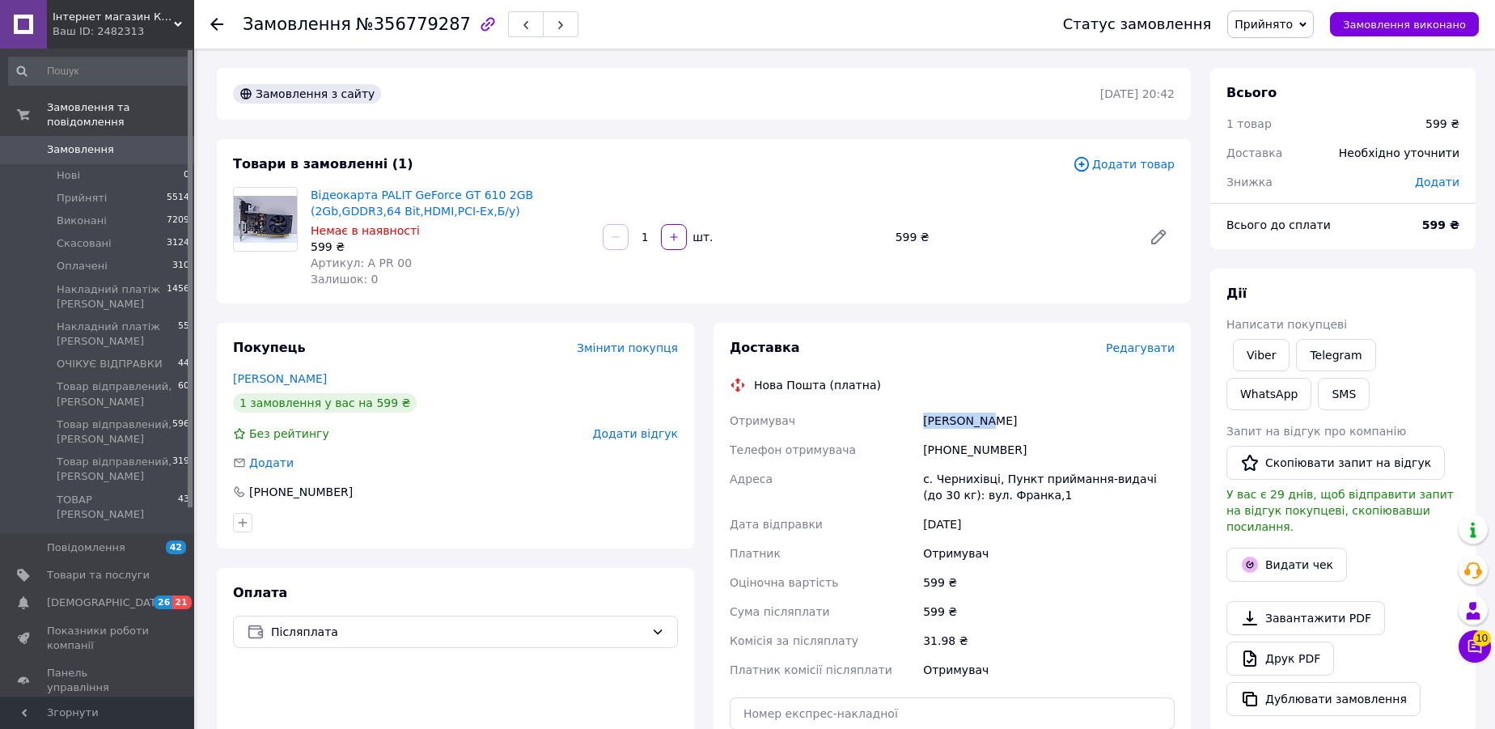
click at [1051, 413] on div "Борак Юрий" at bounding box center [1049, 420] width 258 height 29
copy div "Борак Юрий"
drag, startPoint x: 921, startPoint y: 480, endPoint x: 989, endPoint y: 464, distance: 70.5
click at [989, 464] on div "с. Чернихівці, Пункт приймання-видачі (до 30 кг): вул. Франка,1" at bounding box center [1049, 486] width 258 height 45
copy div "с. Чернихівці"
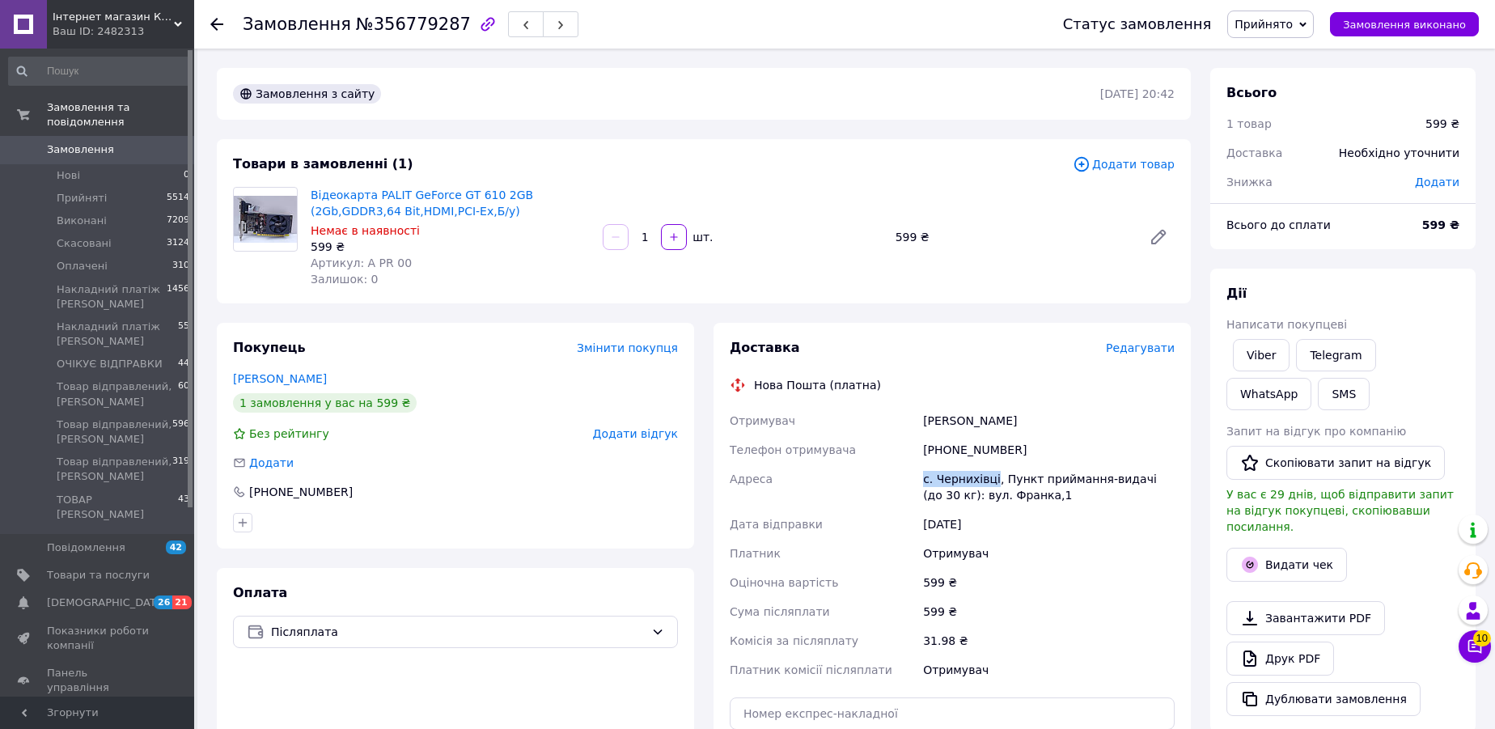
scroll to position [378, 0]
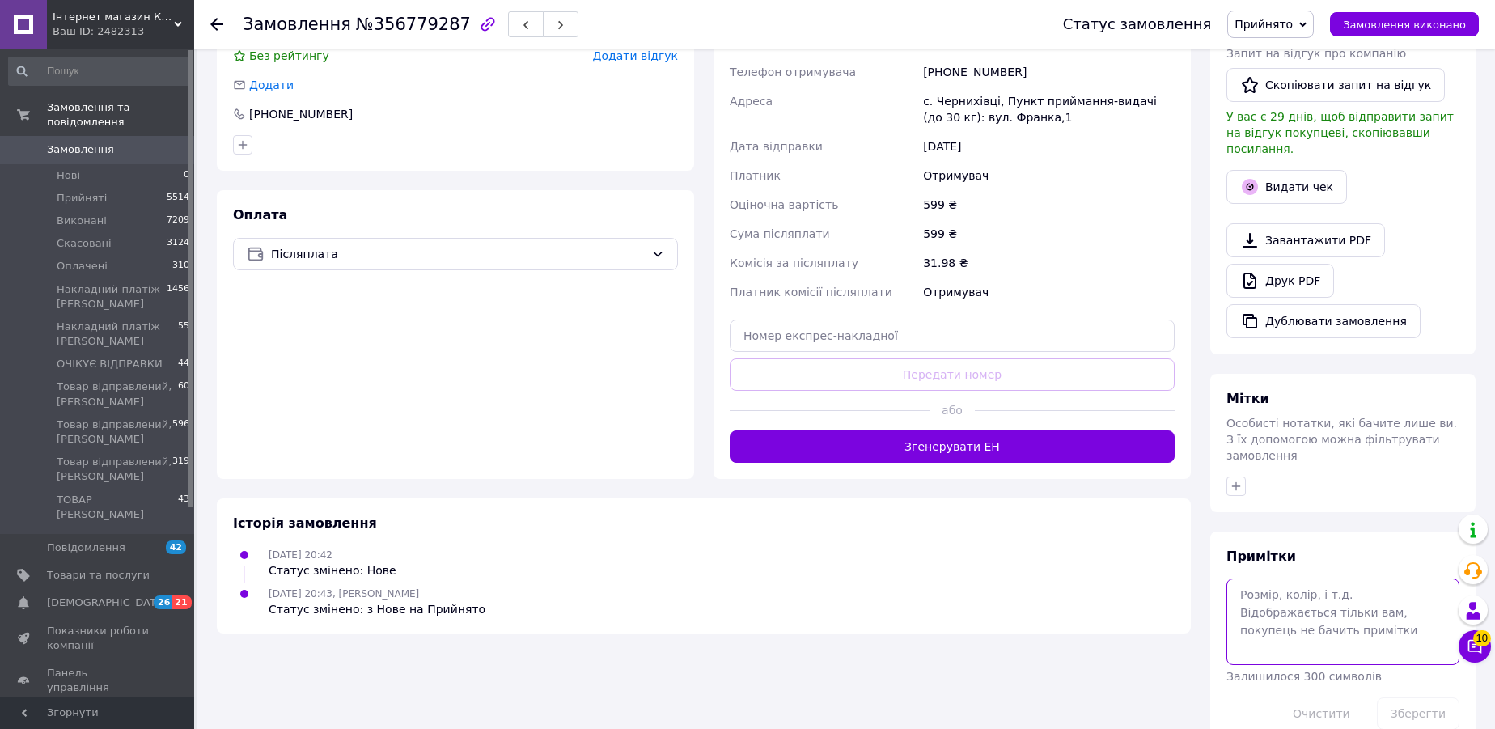
click at [1327, 578] on textarea at bounding box center [1342, 621] width 233 height 86
paste textarea "20451225280342"
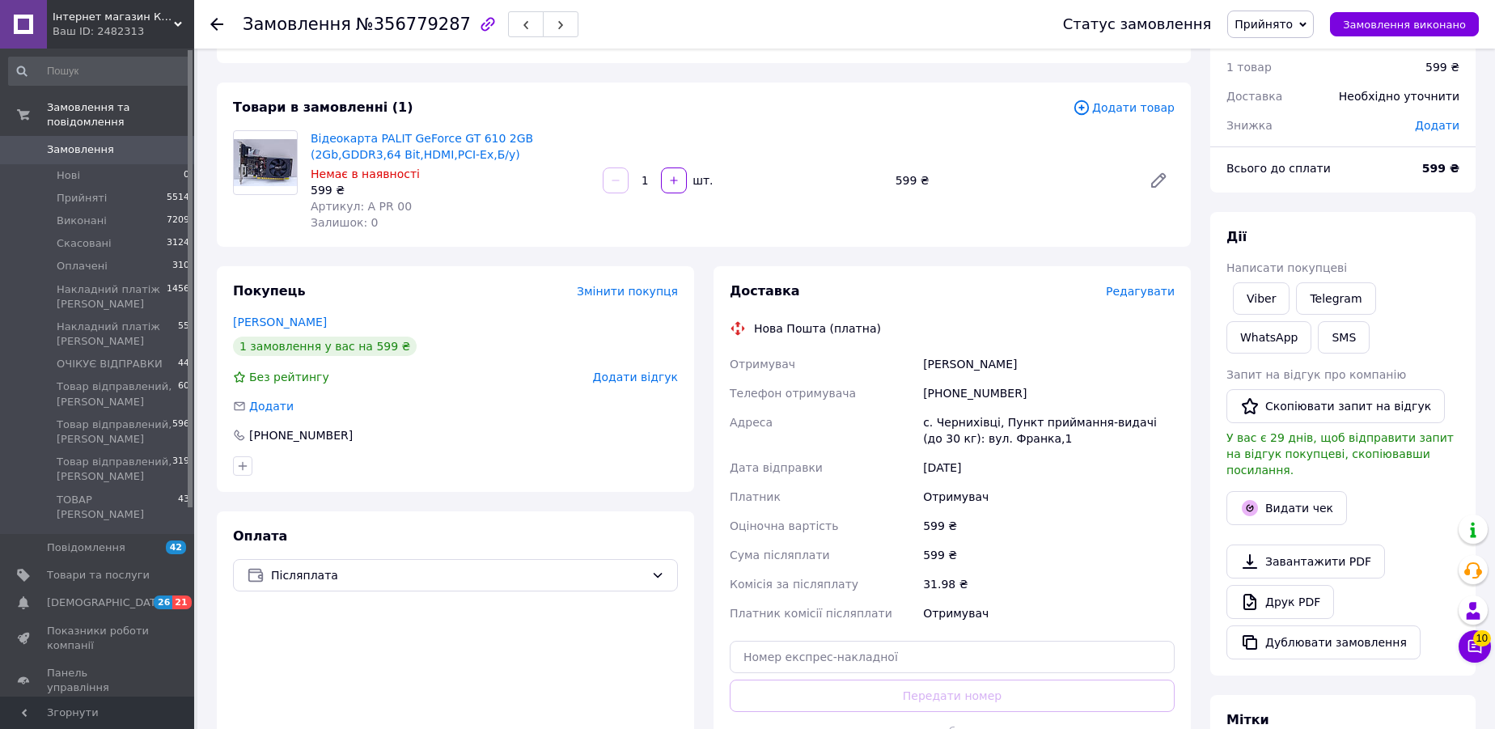
scroll to position [0, 0]
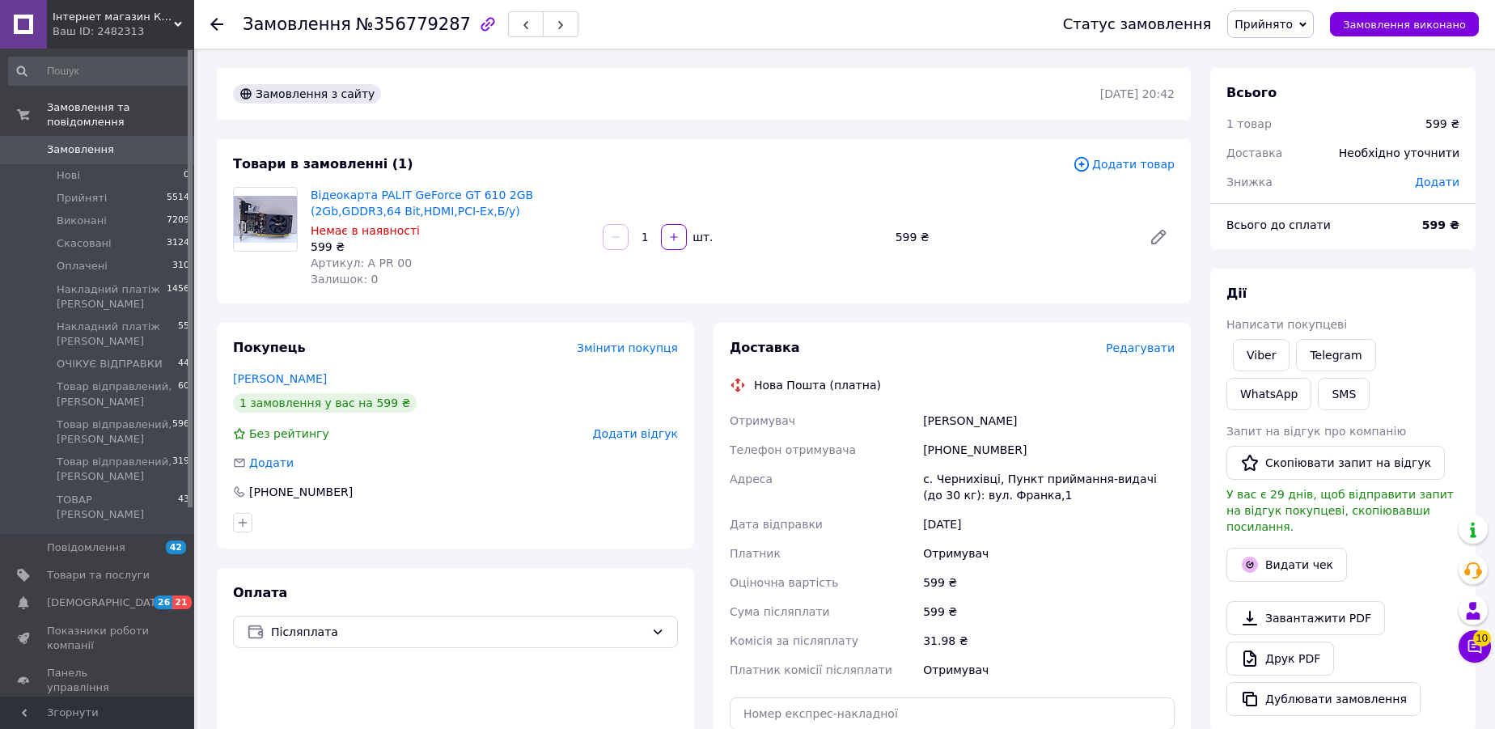
type textarea "20451225280342"
click at [524, 91] on div "Замовлення з сайту" at bounding box center [665, 94] width 870 height 26
drag, startPoint x: 413, startPoint y: 213, endPoint x: 312, endPoint y: 187, distance: 104.4
click at [312, 187] on span "Відеокарта PALIT GeForce GT 610 2GB (2Gb,GDDR3,64 Bit,HDMI,PCI-Ex,Б/у)" at bounding box center [450, 203] width 279 height 32
copy link "Відеокарта PALIT GeForce GT 610 2GB (2Gb,GDDR3,64 Bit,HDMI,PCI-Ex,Б/у)"
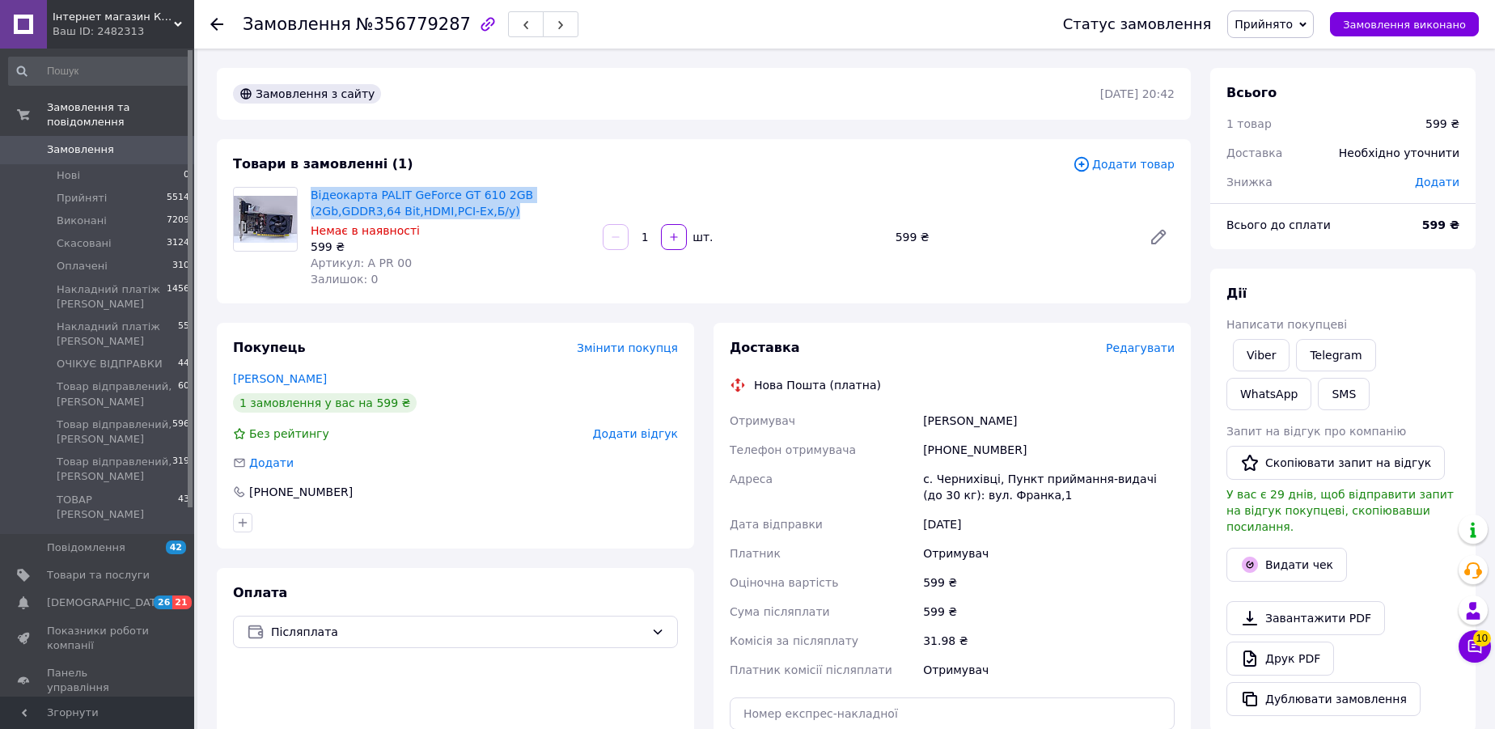
click at [1285, 20] on span "Прийнято" at bounding box center [1263, 24] width 58 height 13
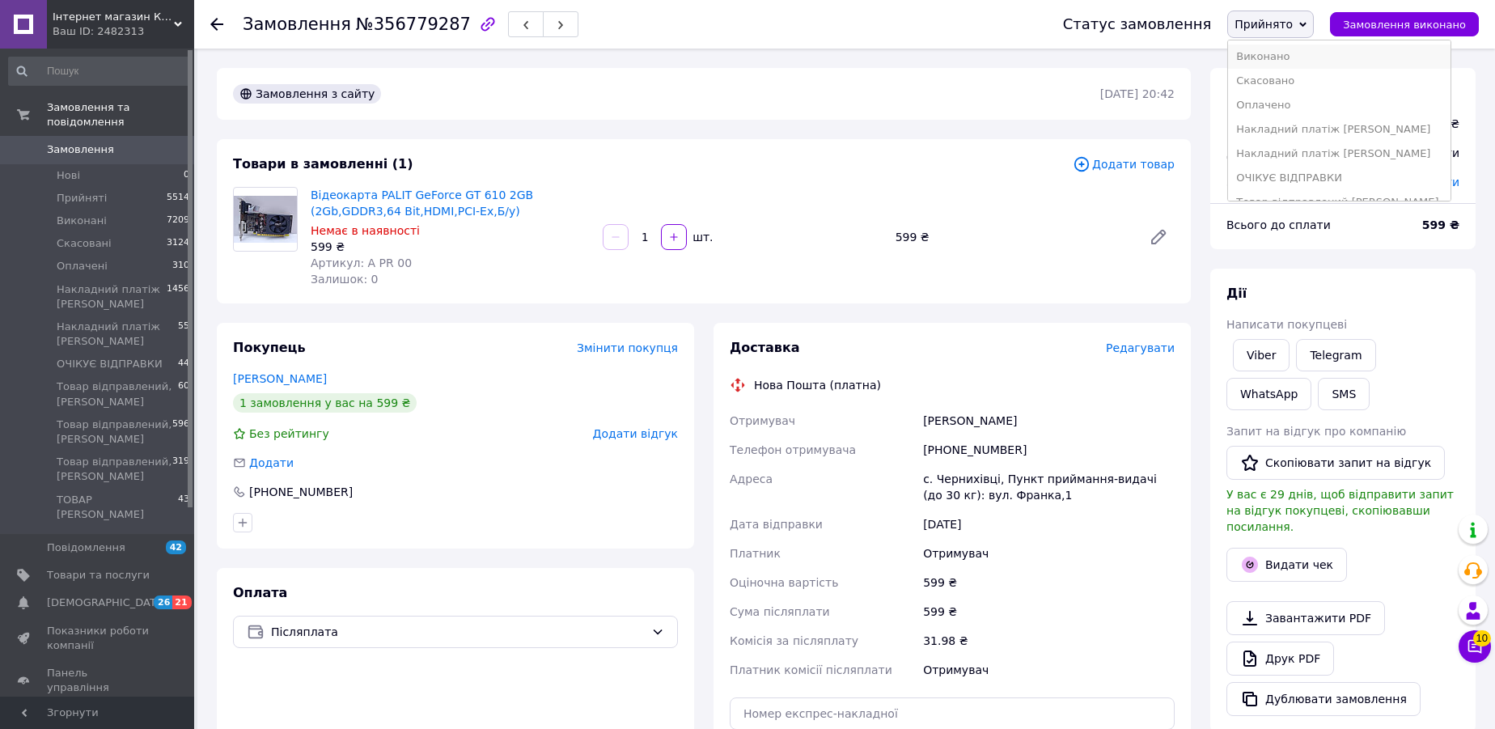
click at [1287, 57] on li "Виконано" at bounding box center [1339, 56] width 222 height 24
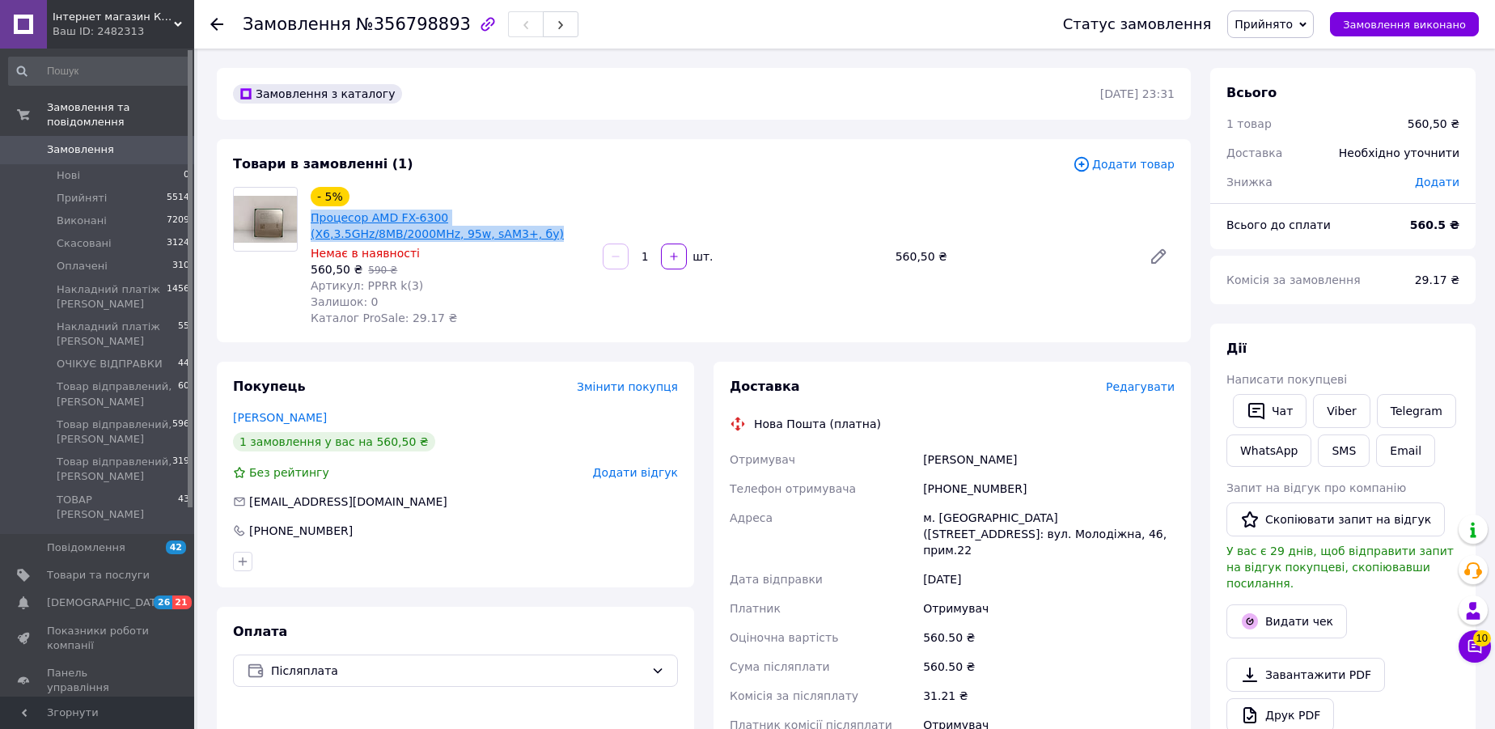
drag, startPoint x: 411, startPoint y: 227, endPoint x: 312, endPoint y: 212, distance: 99.9
click at [312, 212] on span "Процесор AMD FX-6300 (X6,3.5GHz/8MB/2000MHz, 95w, sAM3+, бу)" at bounding box center [450, 226] width 279 height 32
copy link "Процесор AMD FX-6300 (X6,3.5GHz/8MB/2000MHz, 95w, sAM3+, бу)"
click at [972, 491] on div "[PHONE_NUMBER]" at bounding box center [1049, 488] width 258 height 29
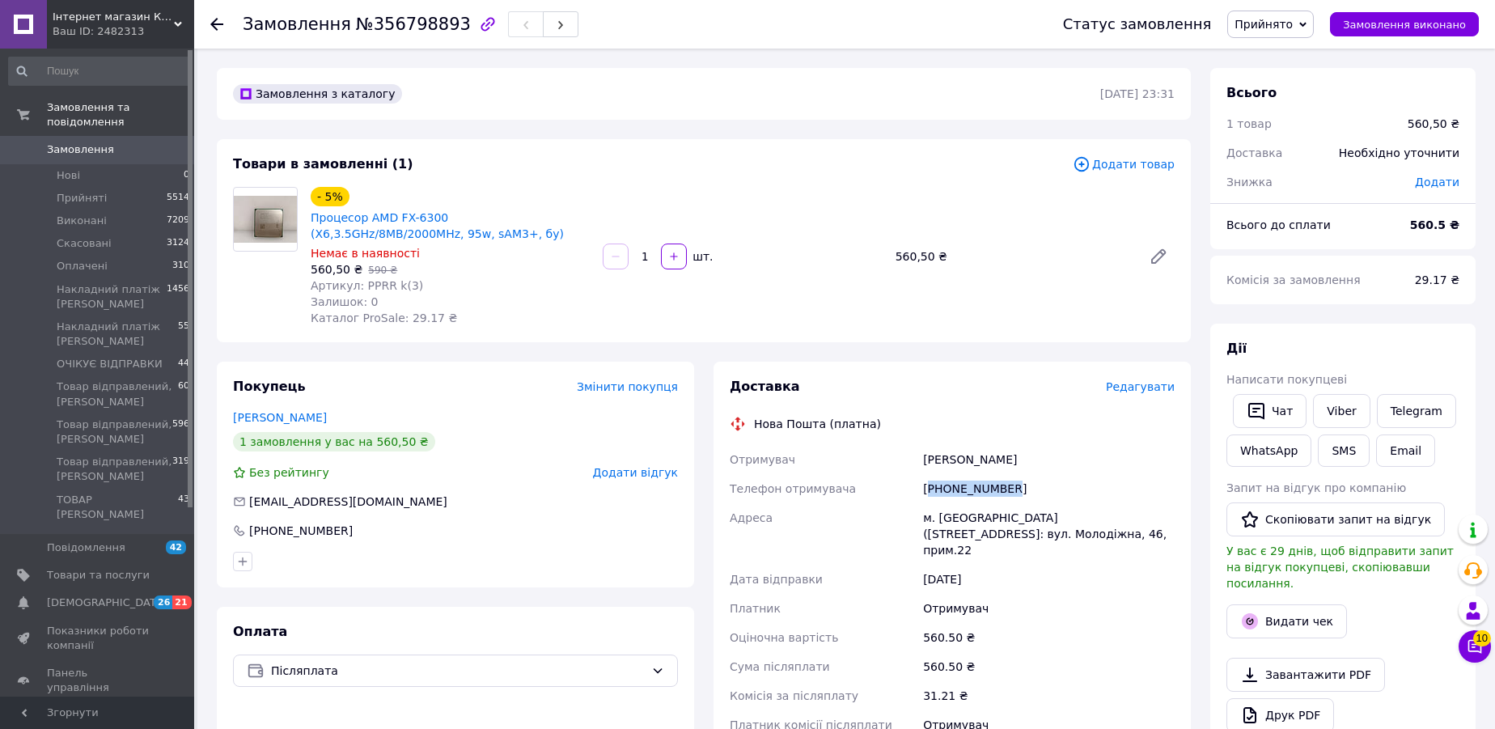
copy div "380666762399"
drag, startPoint x: 920, startPoint y: 459, endPoint x: 1081, endPoint y: 456, distance: 161.0
click at [1081, 456] on div "[PERSON_NAME]" at bounding box center [1049, 459] width 258 height 29
copy div "[PERSON_NAME]"
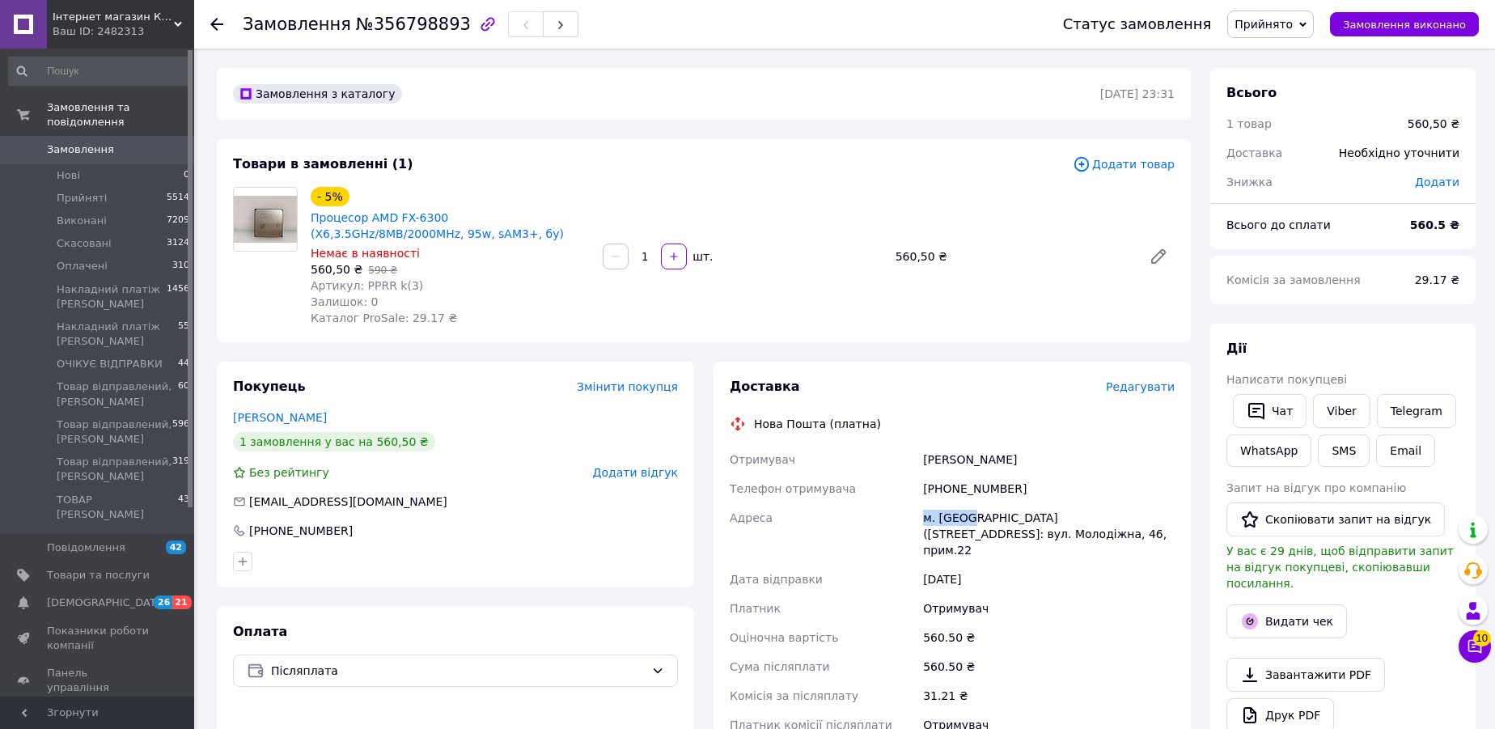
drag, startPoint x: 942, startPoint y: 519, endPoint x: 966, endPoint y: 514, distance: 23.8
click at [966, 514] on div "м. [GEOGRAPHIC_DATA] ([STREET_ADDRESS]: вул. Молодіжна, 46, прим.22" at bounding box center [1049, 533] width 258 height 61
copy div "м. [GEOGRAPHIC_DATA]"
